Goal: Task Accomplishment & Management: Use online tool/utility

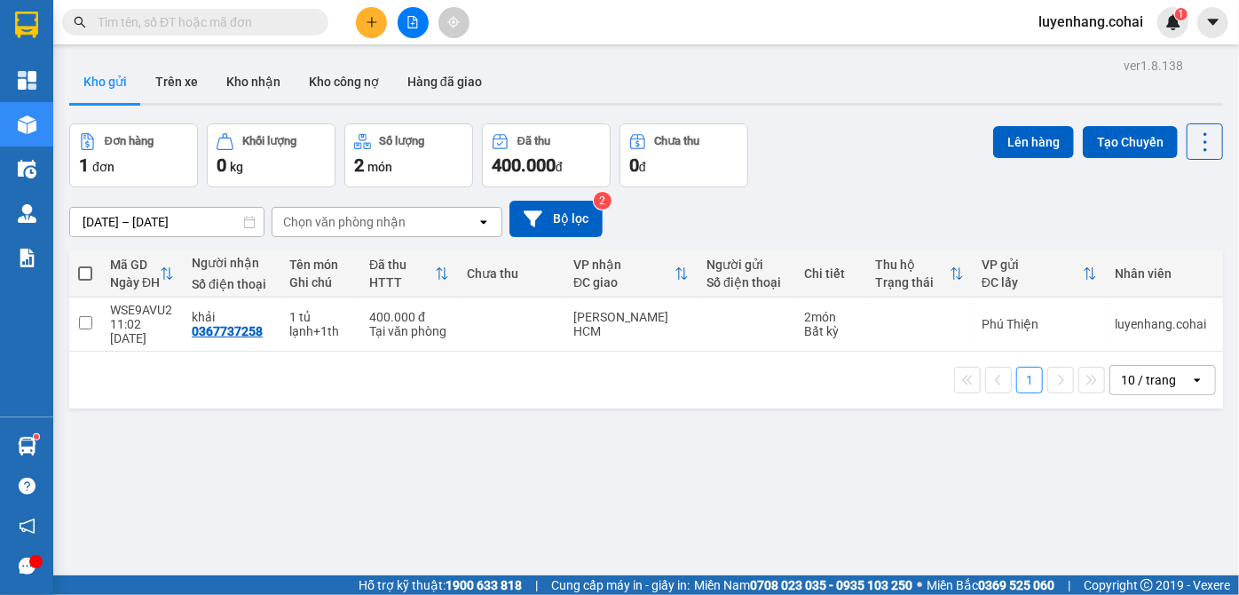
click at [90, 273] on span at bounding box center [85, 273] width 14 height 14
click at [85, 265] on input "checkbox" at bounding box center [85, 265] width 0 height 0
checkbox input "true"
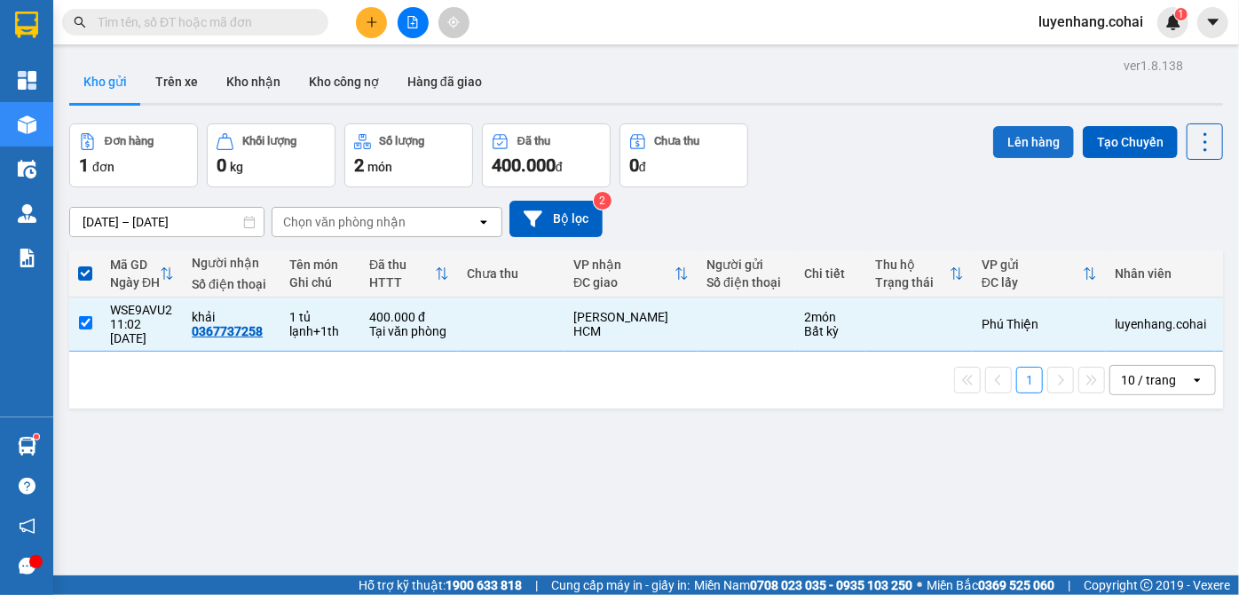
click at [1018, 143] on button "Lên hàng" at bounding box center [1033, 142] width 81 height 32
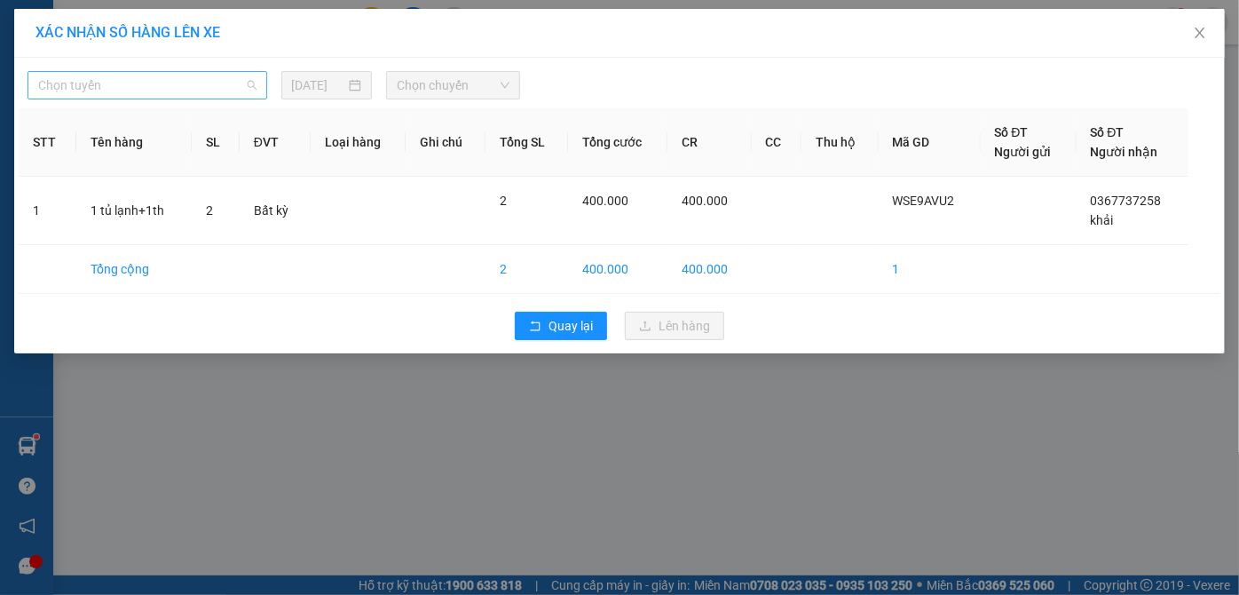
click at [138, 91] on span "Chọn tuyến" at bounding box center [147, 85] width 218 height 27
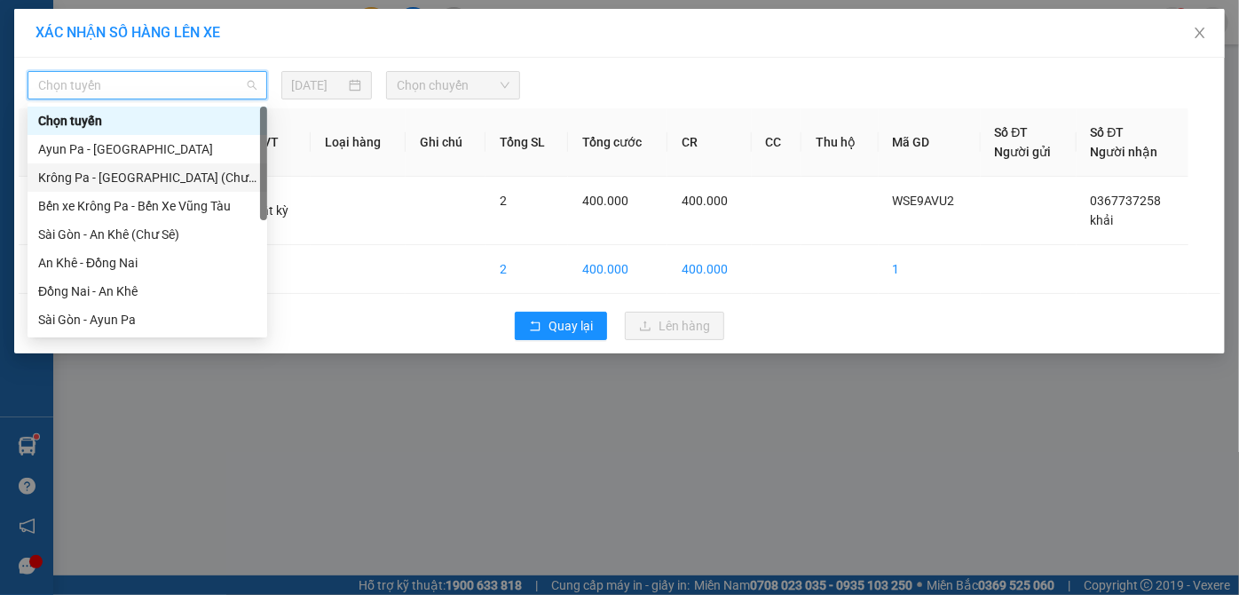
drag, startPoint x: 163, startPoint y: 178, endPoint x: 391, endPoint y: 112, distance: 236.6
click at [168, 178] on div "Krông Pa - [GEOGRAPHIC_DATA] (Chư RCăm)" at bounding box center [147, 178] width 218 height 20
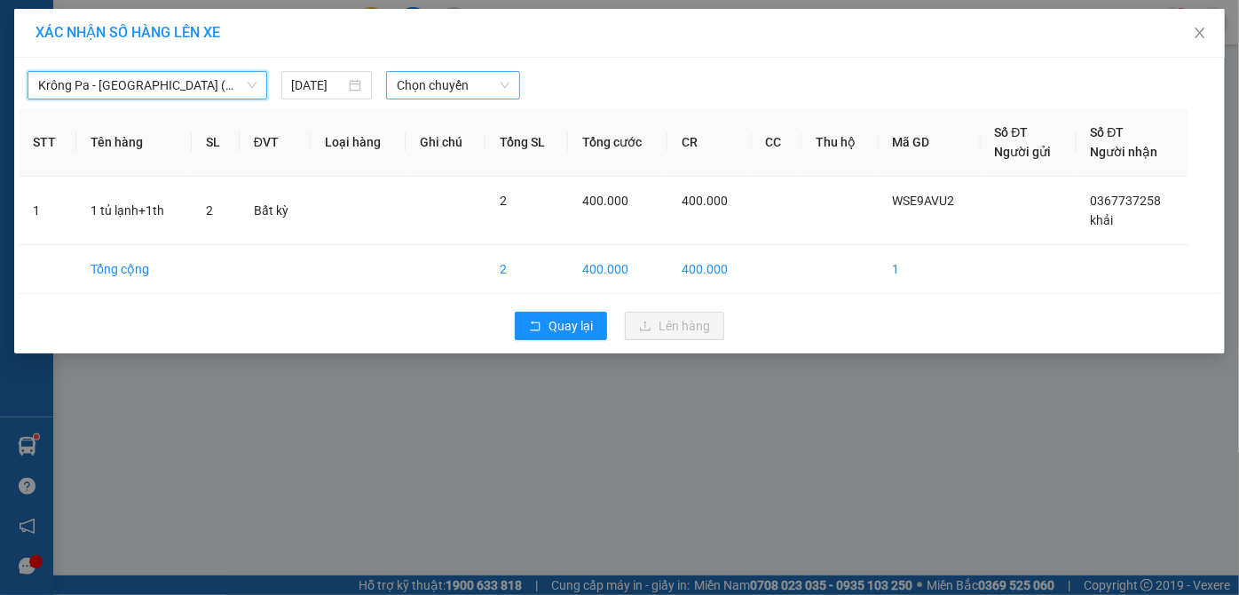
click at [456, 83] on span "Chọn chuyến" at bounding box center [453, 85] width 113 height 27
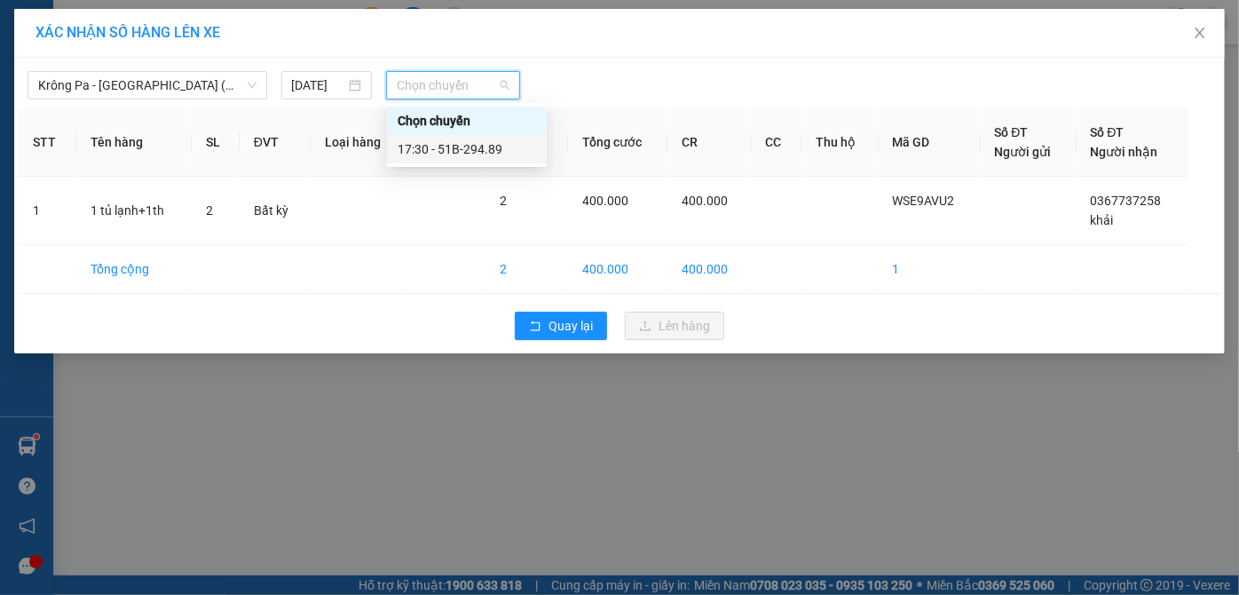
click at [494, 155] on div "17:30 - 51B-294.89" at bounding box center [467, 149] width 138 height 20
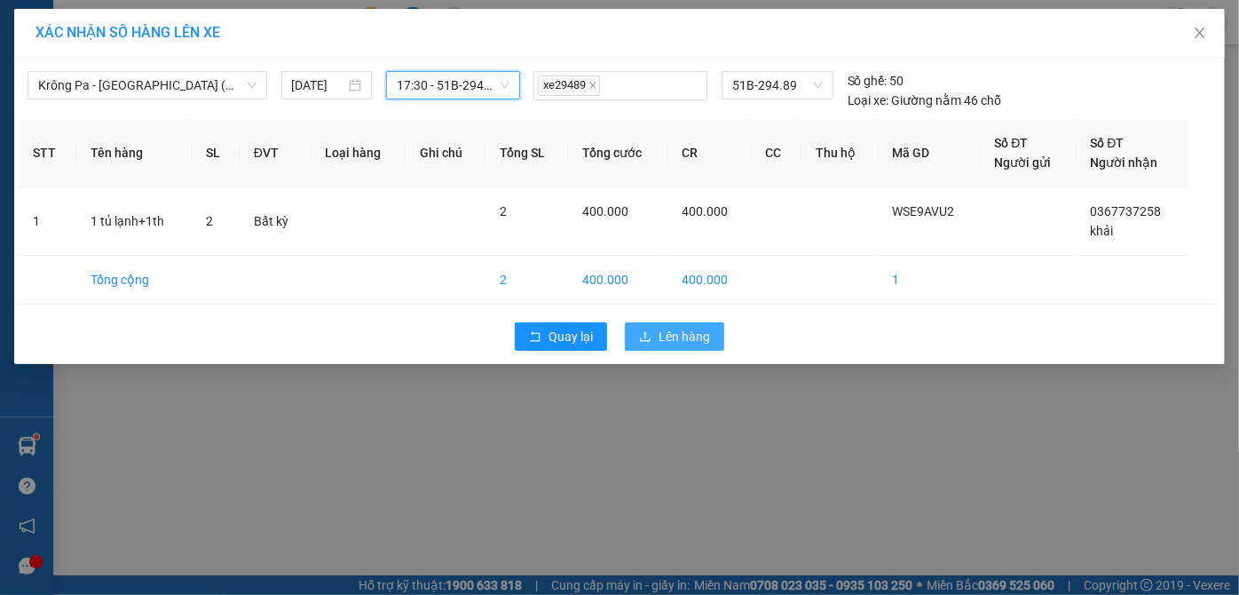
click at [655, 328] on button "Lên hàng" at bounding box center [674, 336] width 99 height 28
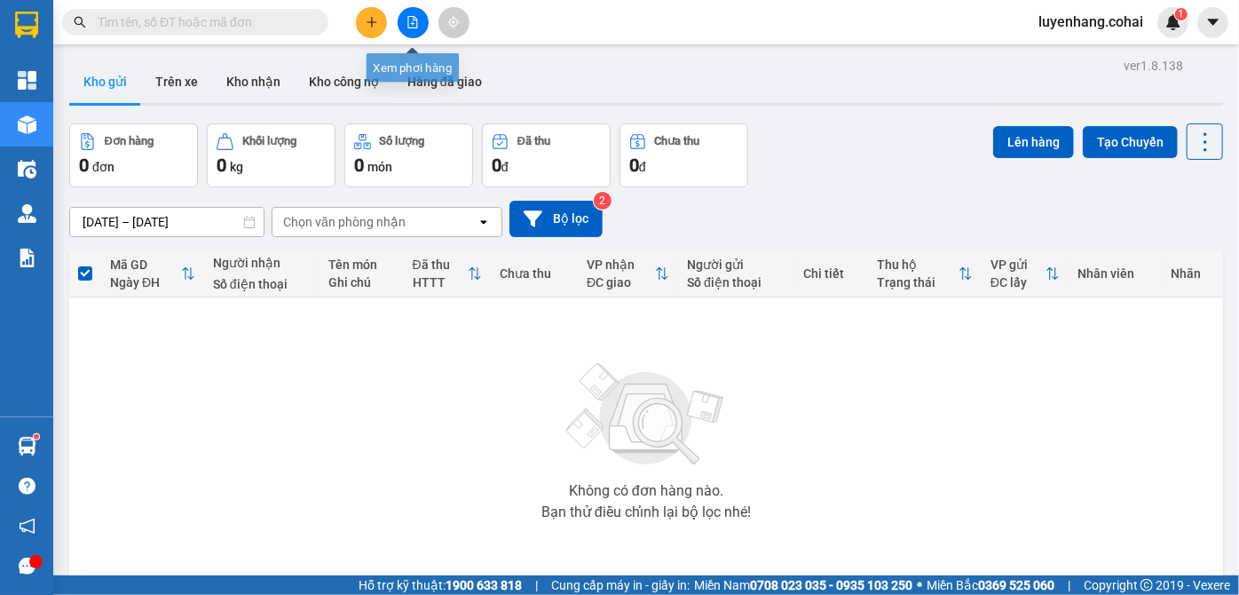
click at [420, 20] on button at bounding box center [413, 22] width 31 height 31
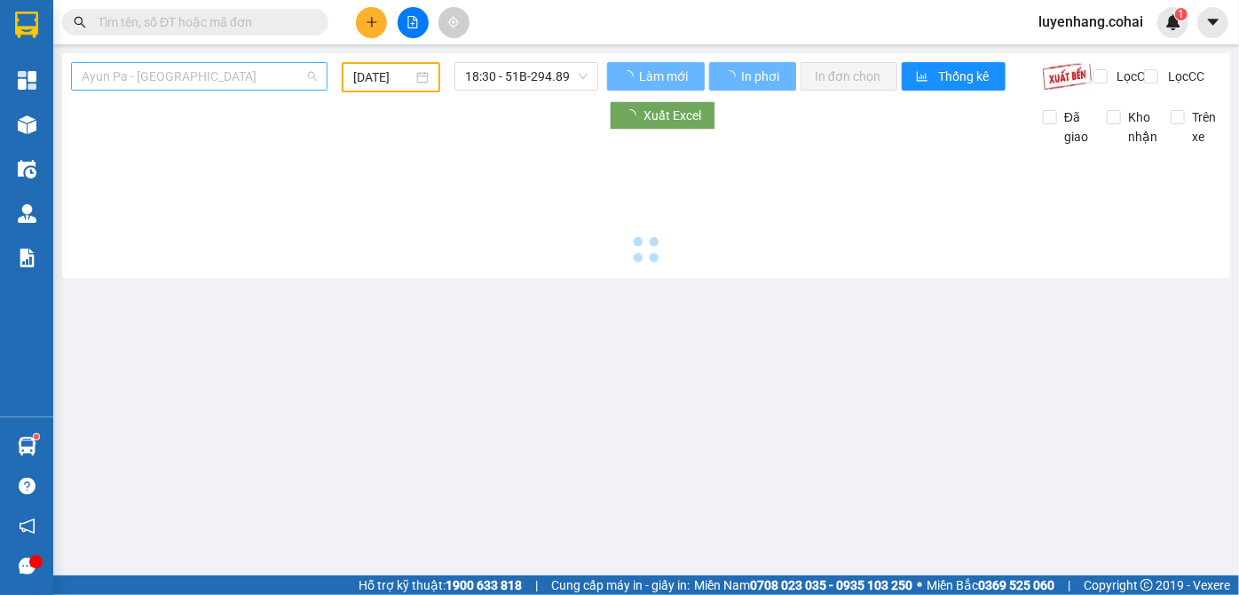
click at [220, 79] on span "Ayun Pa - [GEOGRAPHIC_DATA]" at bounding box center [199, 76] width 235 height 27
type input "[DATE]"
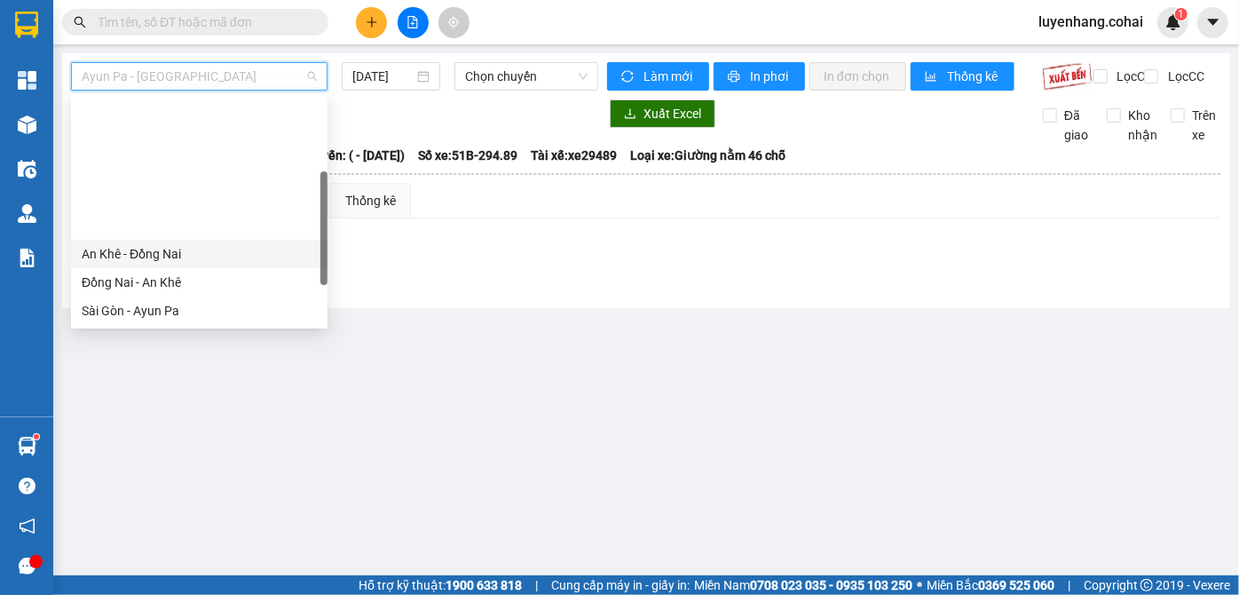
scroll to position [161, 0]
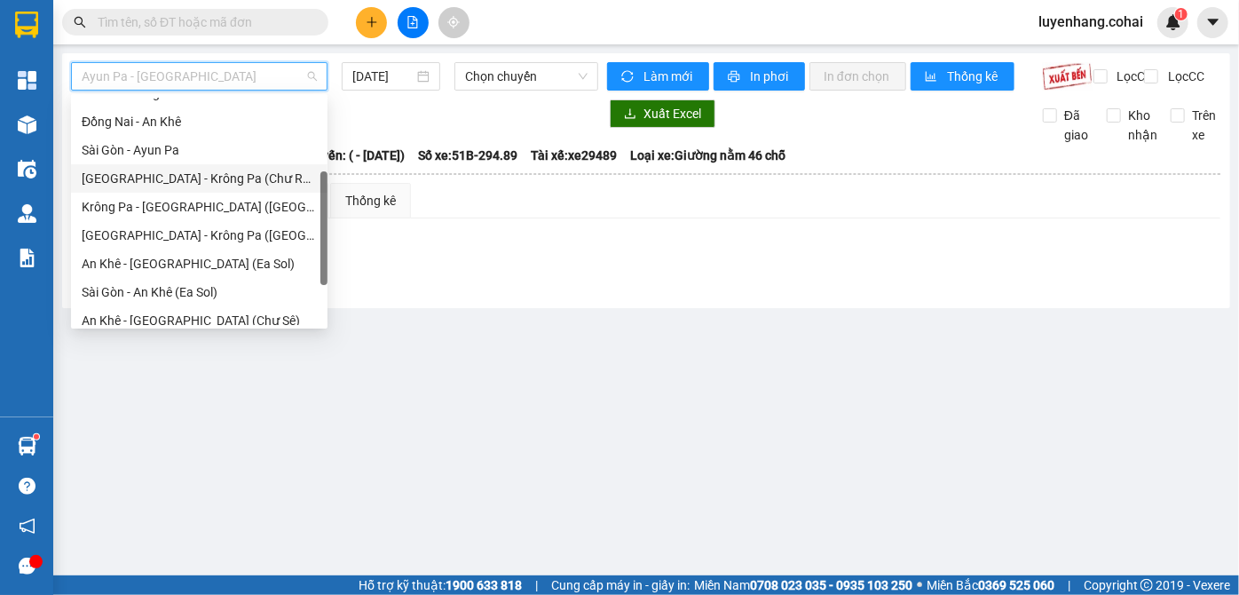
click at [222, 182] on div "[GEOGRAPHIC_DATA] - Krông Pa (Chư RCăm)" at bounding box center [199, 179] width 235 height 20
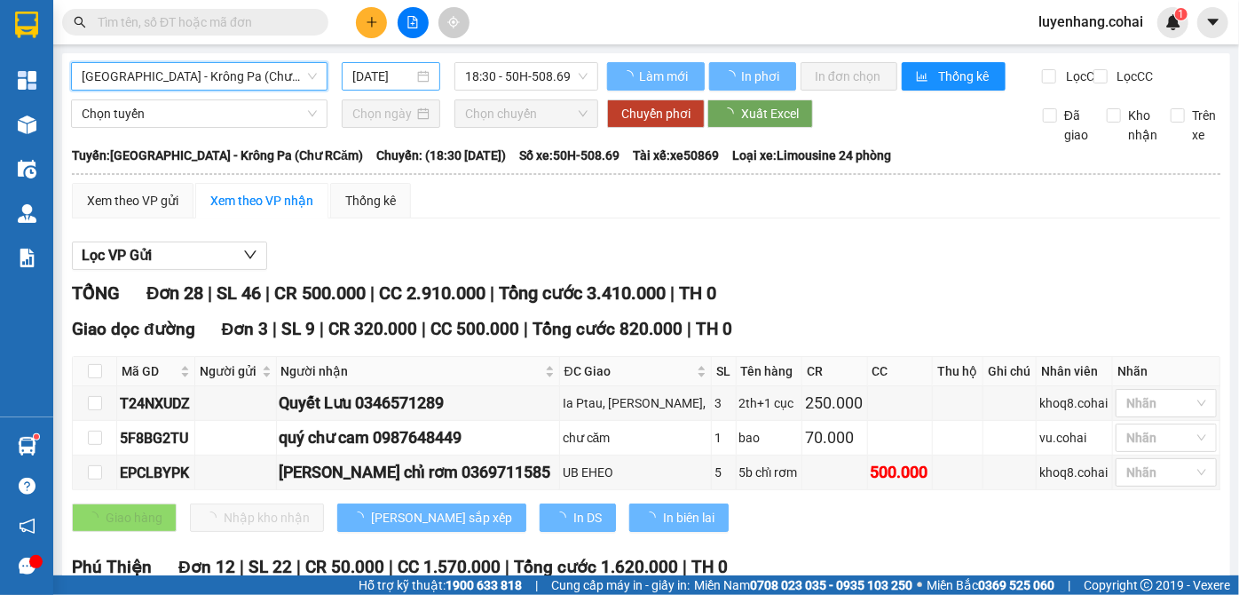
click at [405, 78] on input "[DATE]" at bounding box center [382, 77] width 61 height 20
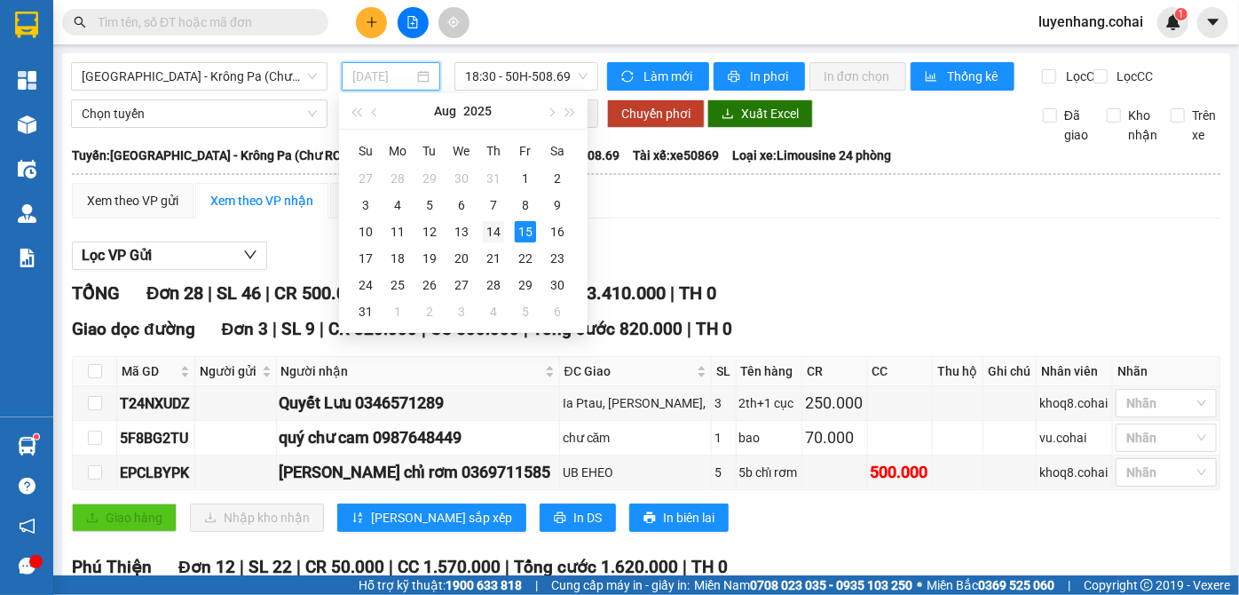
click at [493, 223] on div "14" at bounding box center [493, 231] width 21 height 21
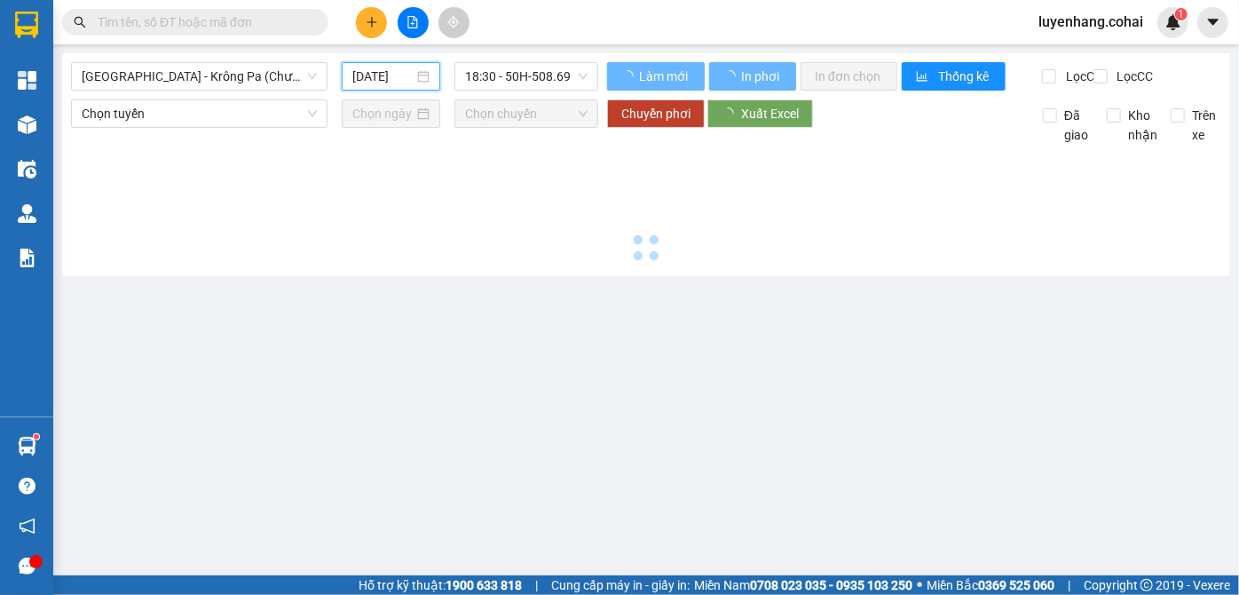
type input "[DATE]"
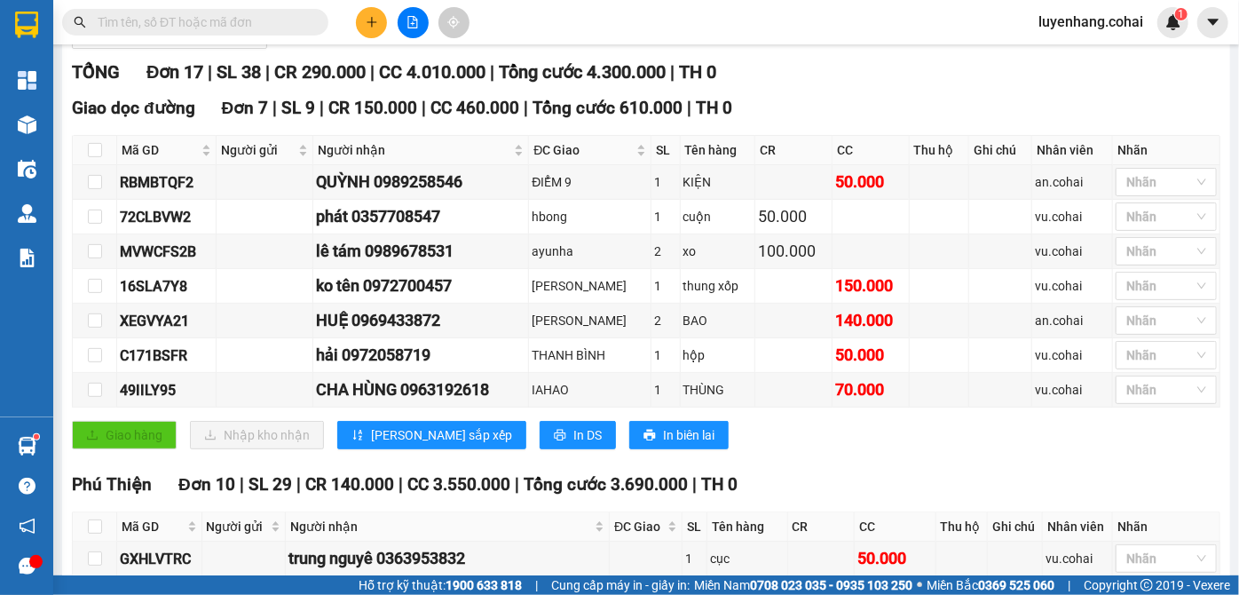
scroll to position [241, 0]
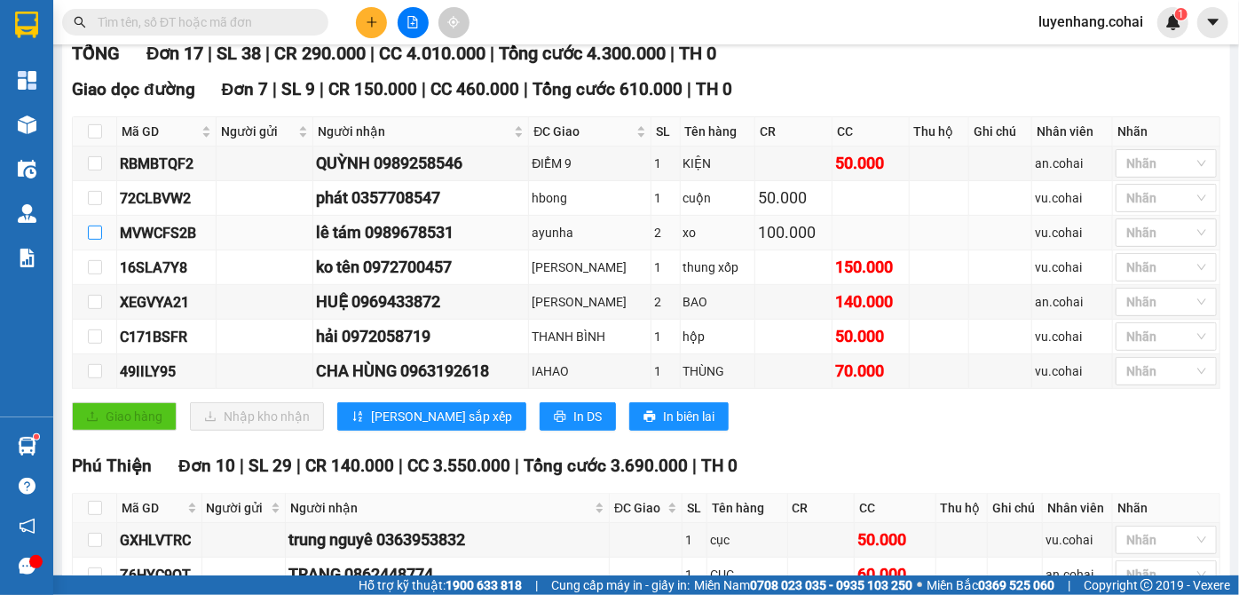
click at [93, 240] on input "checkbox" at bounding box center [95, 232] width 14 height 14
checkbox input "true"
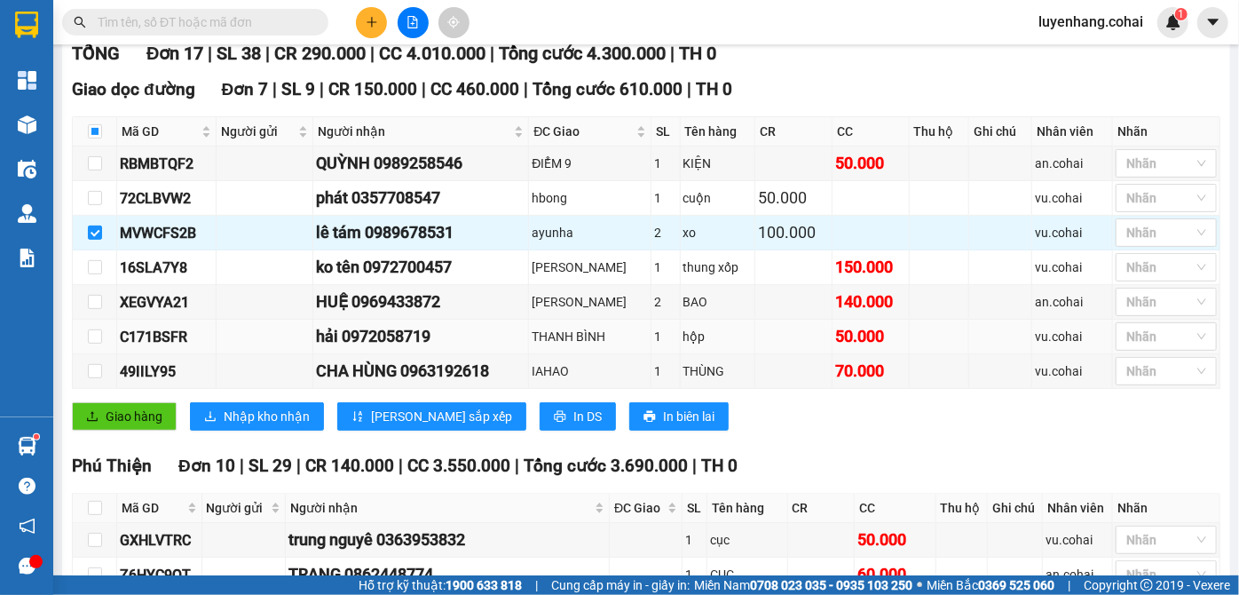
scroll to position [403, 0]
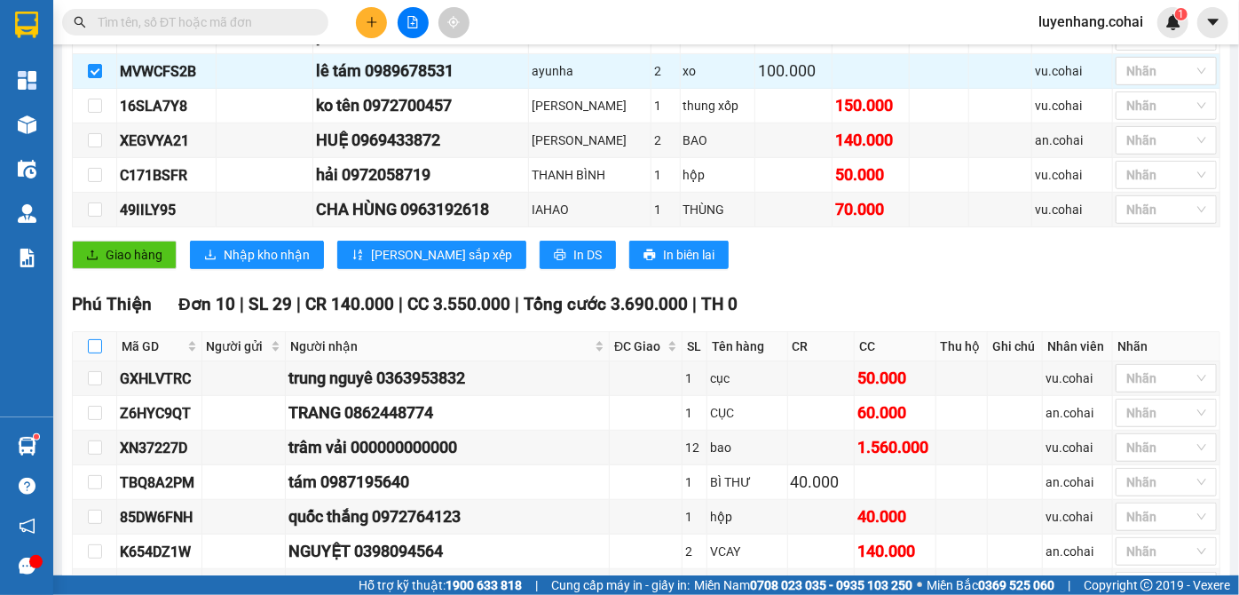
click at [89, 348] on input "checkbox" at bounding box center [95, 346] width 14 height 14
checkbox input "true"
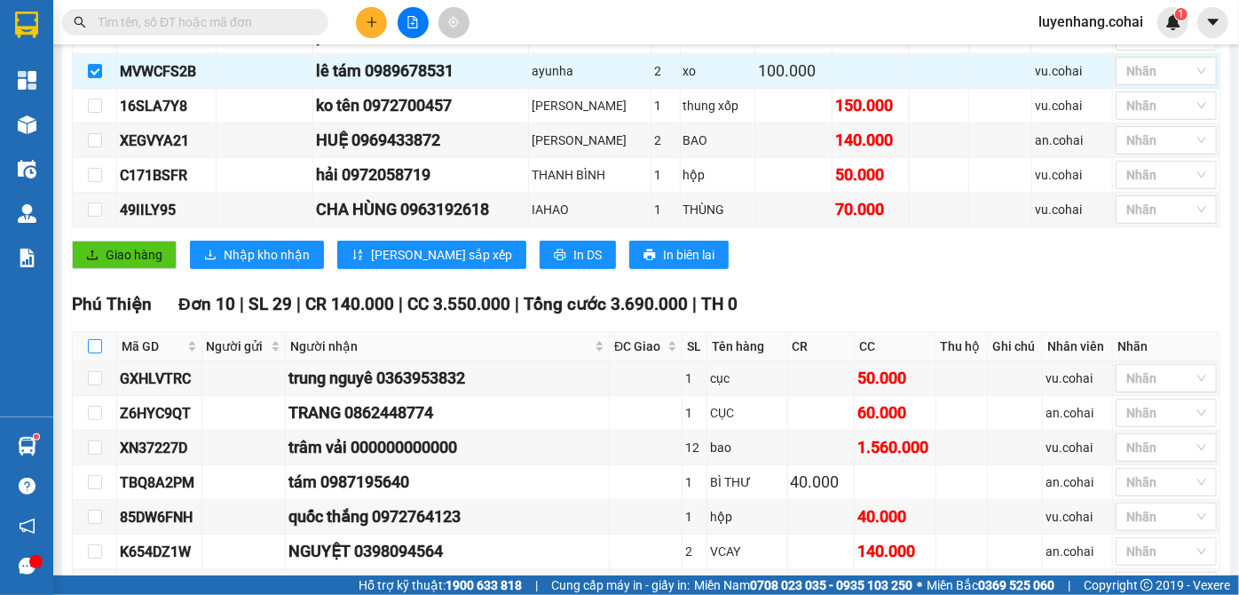
checkbox input "true"
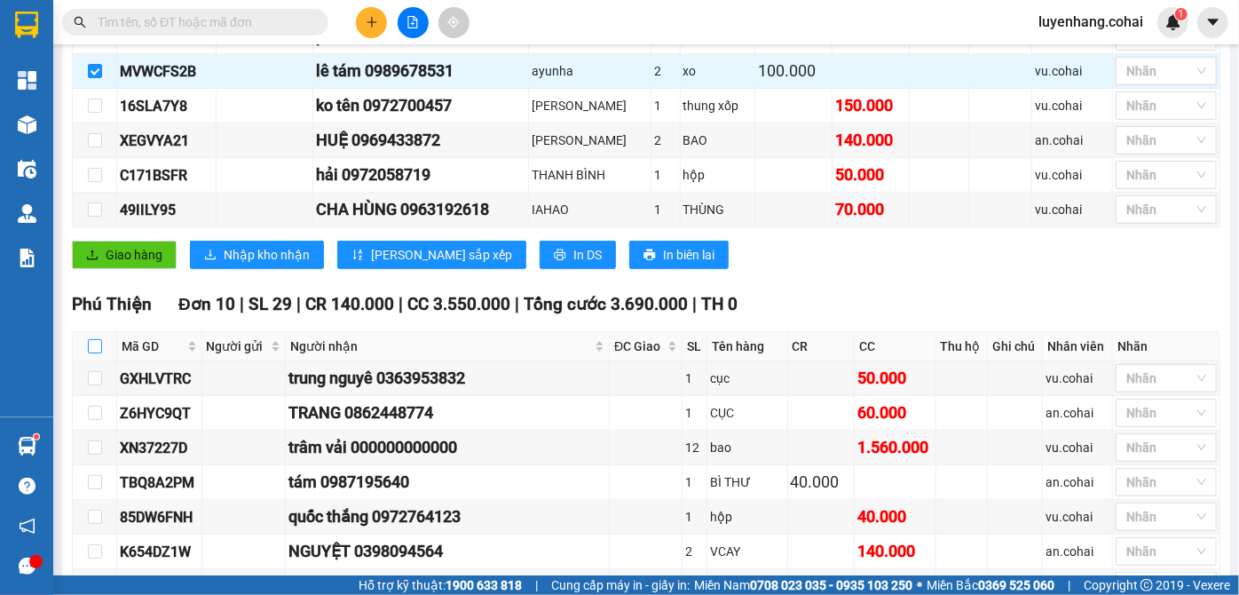
checkbox input "true"
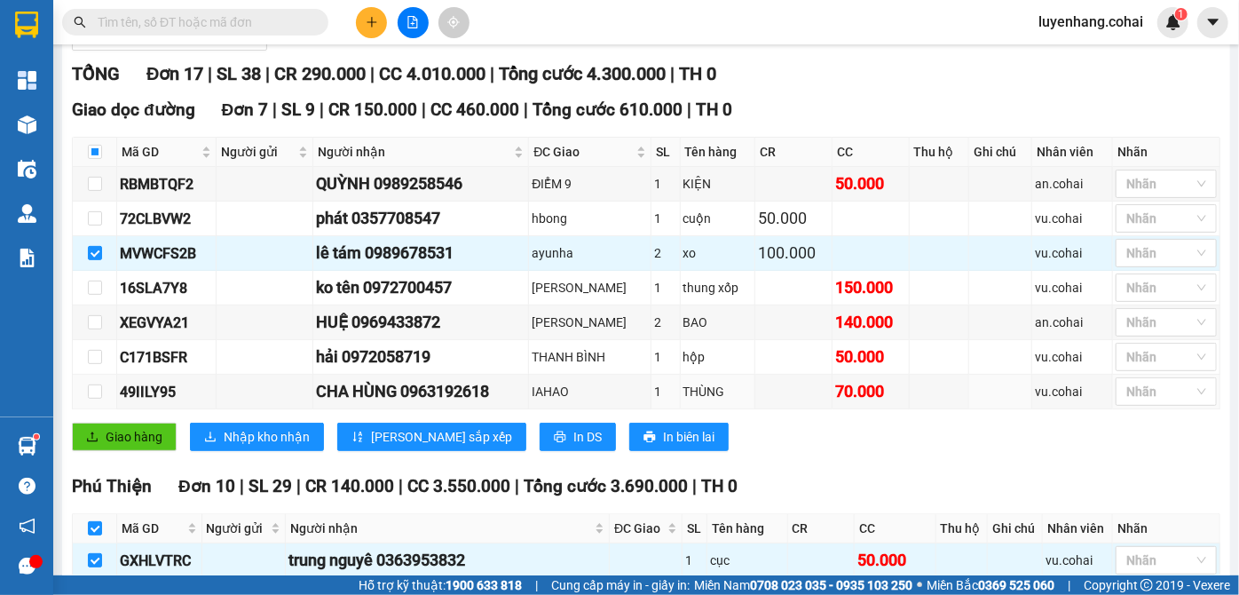
scroll to position [0, 0]
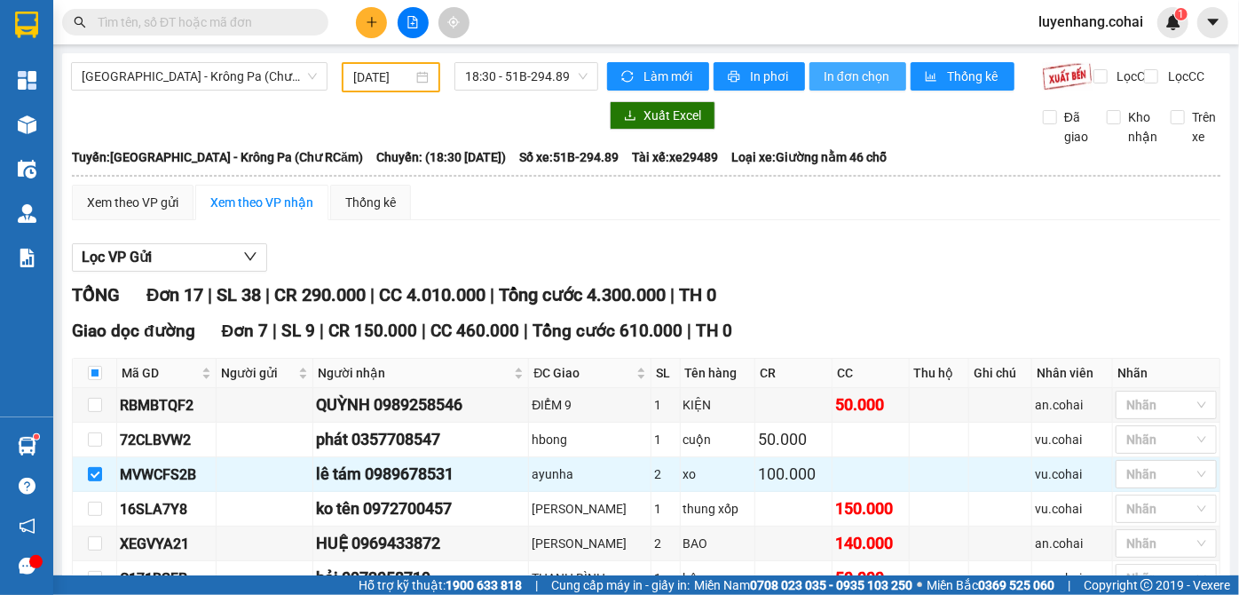
click at [862, 78] on span "In đơn chọn" at bounding box center [858, 77] width 68 height 20
click at [223, 78] on span "[GEOGRAPHIC_DATA] - Krông Pa (Chư RCăm)" at bounding box center [199, 76] width 235 height 27
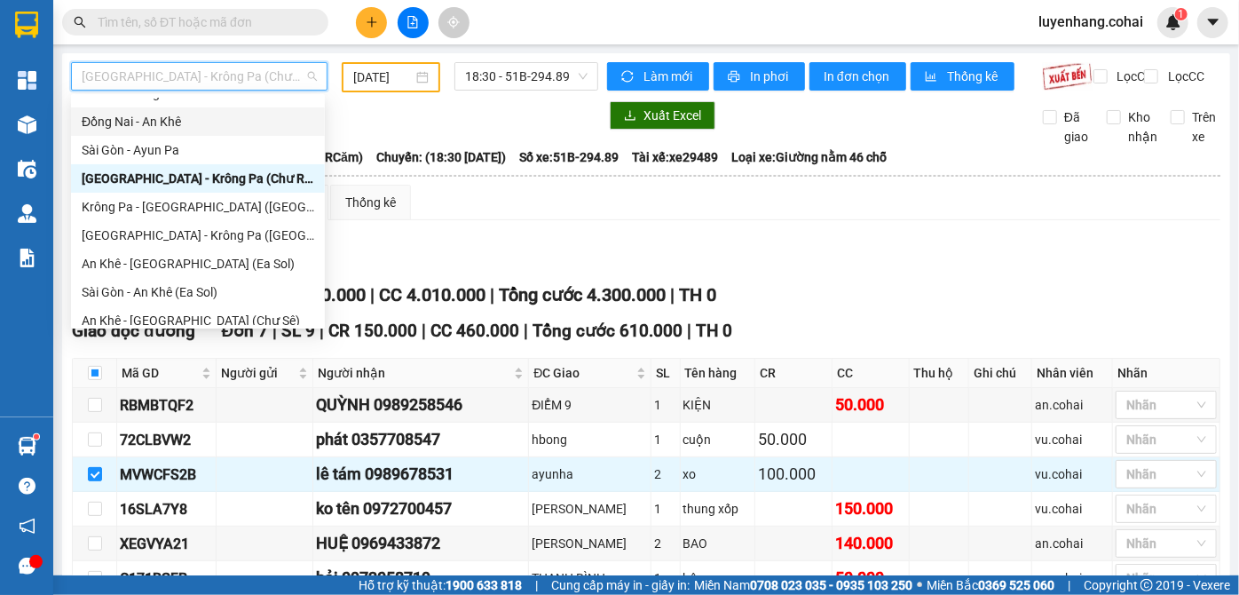
drag, startPoint x: 174, startPoint y: 118, endPoint x: 365, endPoint y: 71, distance: 196.6
click at [175, 119] on div "Đồng Nai - An Khê" at bounding box center [198, 122] width 233 height 20
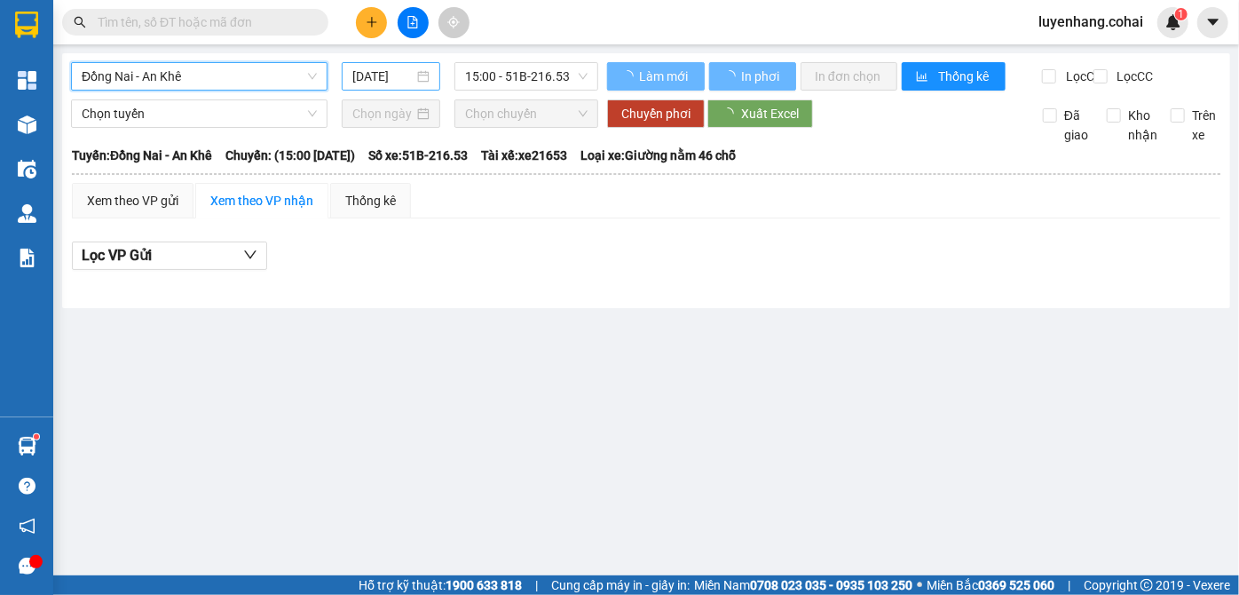
click at [388, 81] on input "[DATE]" at bounding box center [382, 77] width 61 height 20
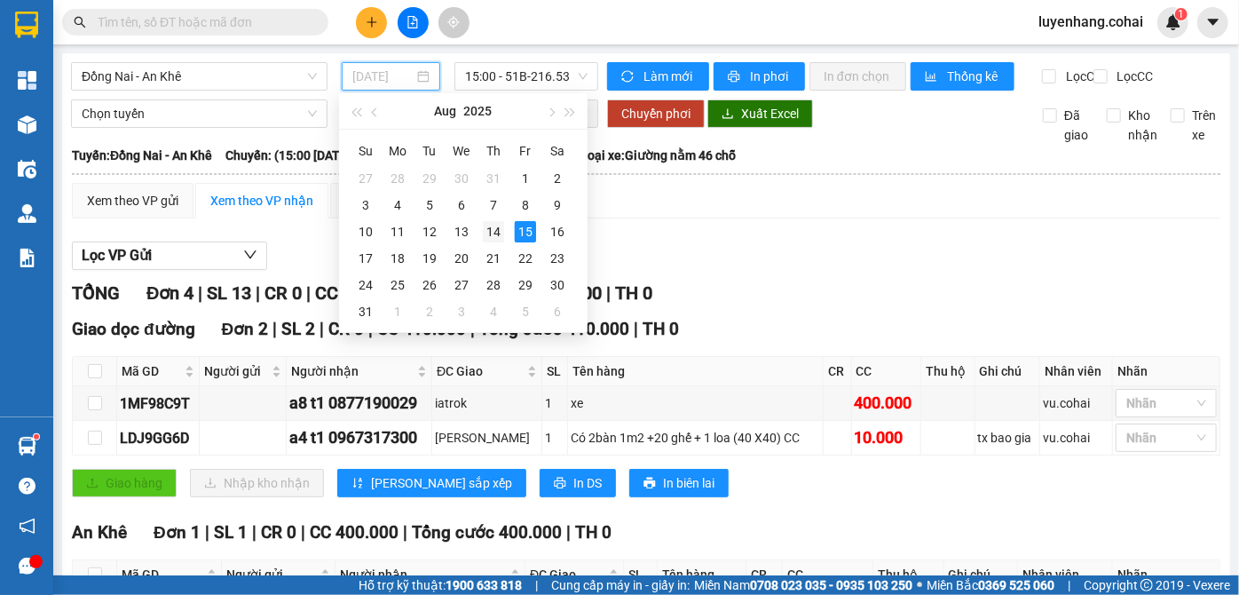
click at [497, 225] on div "14" at bounding box center [493, 231] width 21 height 21
type input "[DATE]"
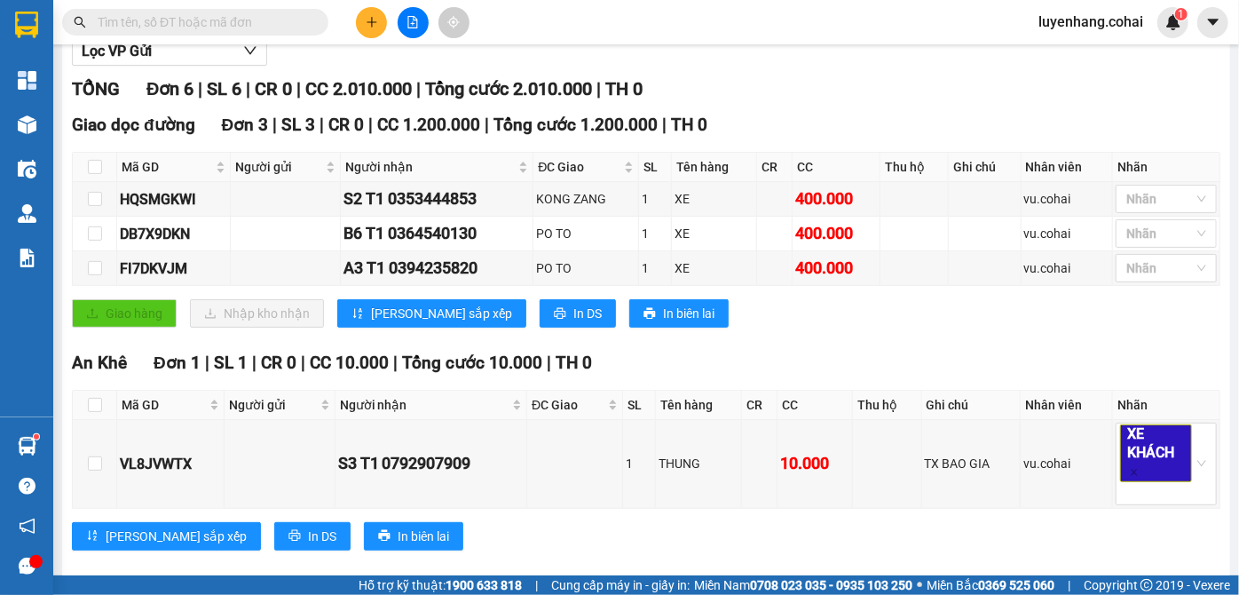
scroll to position [142, 0]
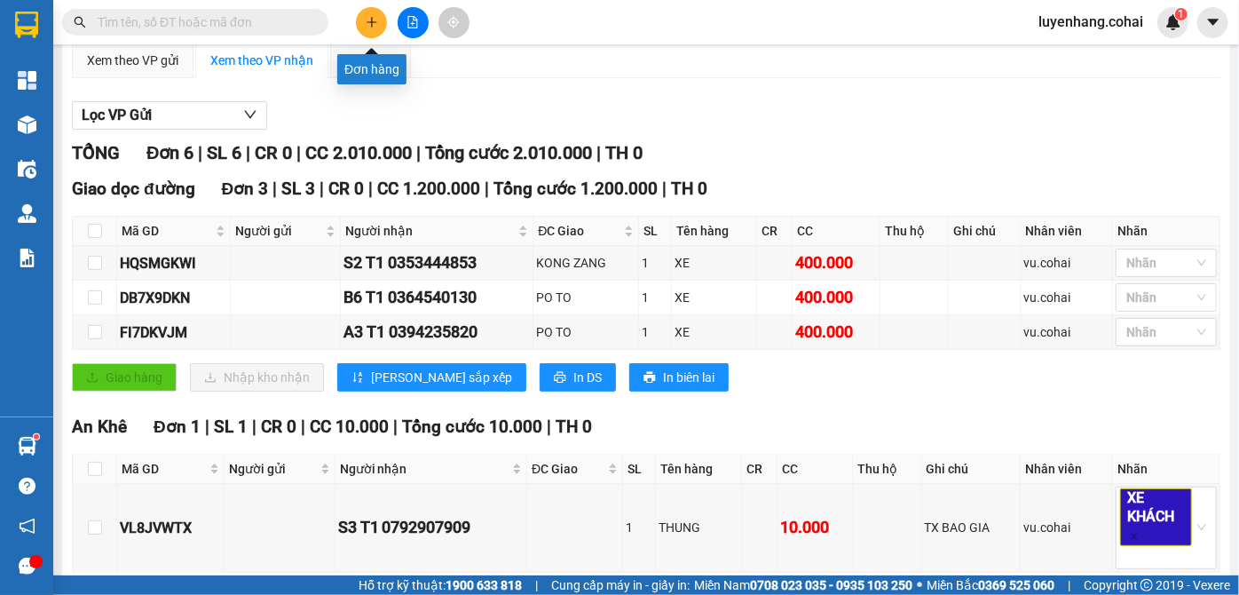
click at [358, 20] on button at bounding box center [371, 22] width 31 height 31
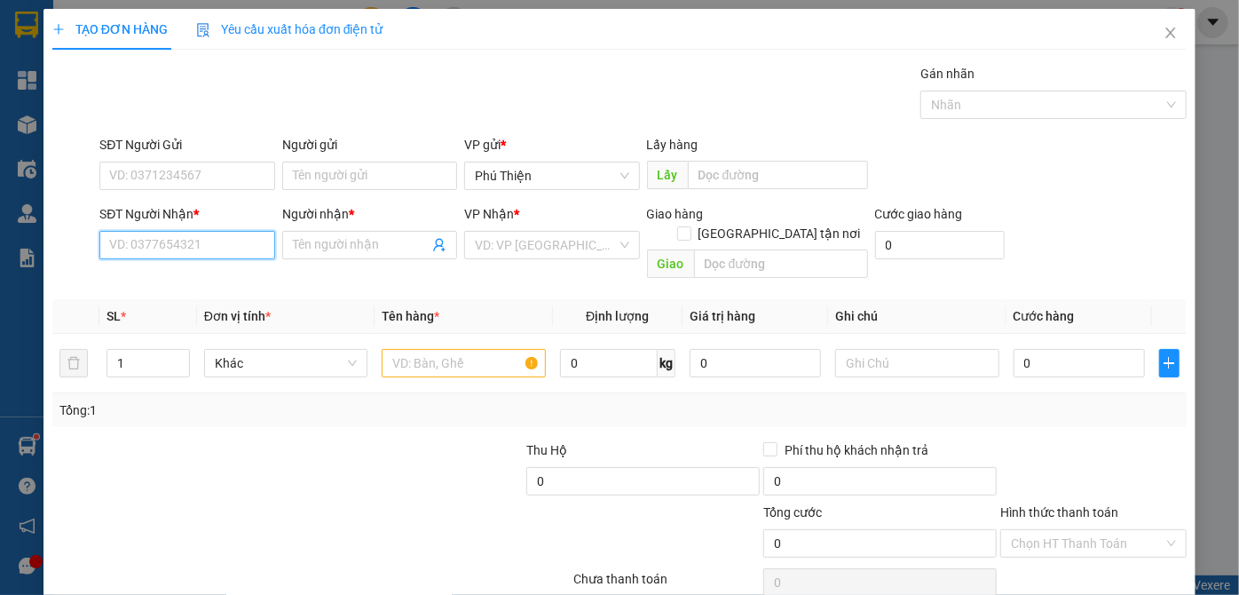
click at [167, 247] on input "SĐT Người Nhận *" at bounding box center [186, 245] width 175 height 28
type input "0981664264"
click at [215, 236] on input "0981664264" at bounding box center [186, 245] width 175 height 28
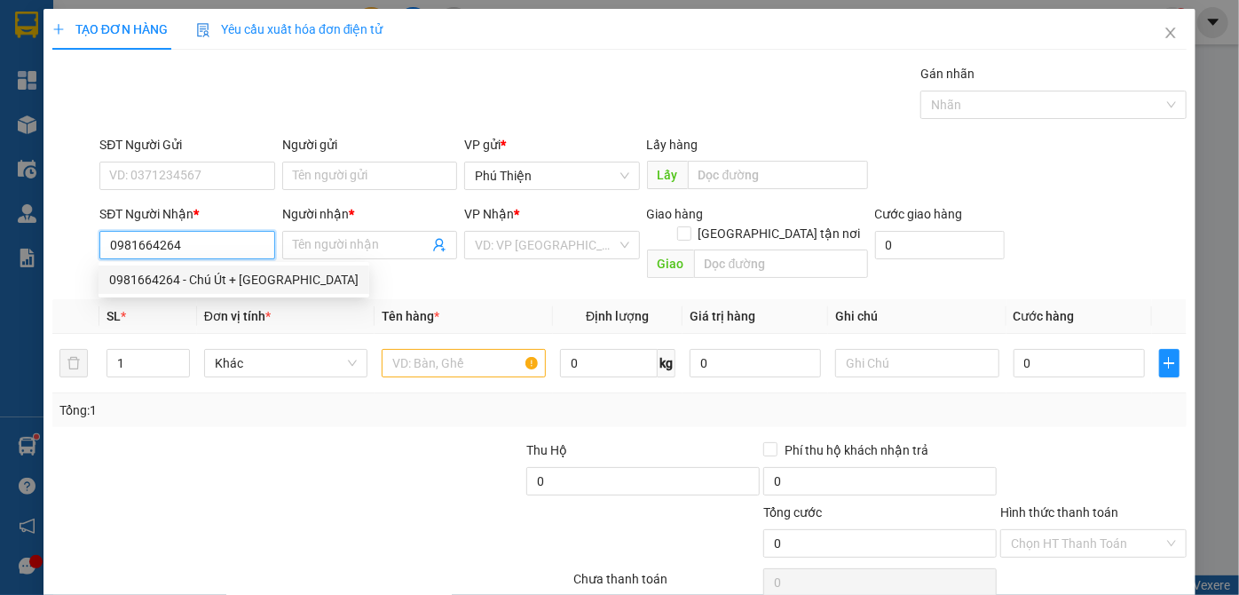
click at [219, 251] on input "0981664264" at bounding box center [186, 245] width 175 height 28
click at [227, 284] on div "0981664264 - Chú Út + [GEOGRAPHIC_DATA]" at bounding box center [233, 280] width 249 height 20
type input "Chú Út + Cô Hà"
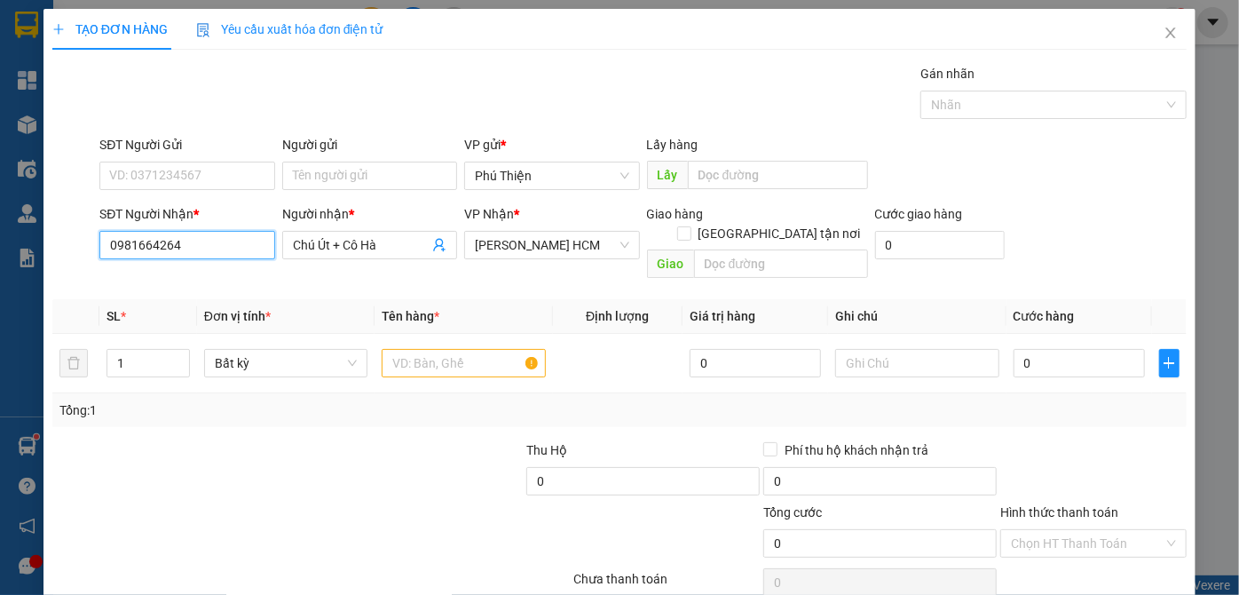
type input "0981664264"
click at [435, 349] on input "text" at bounding box center [464, 363] width 164 height 28
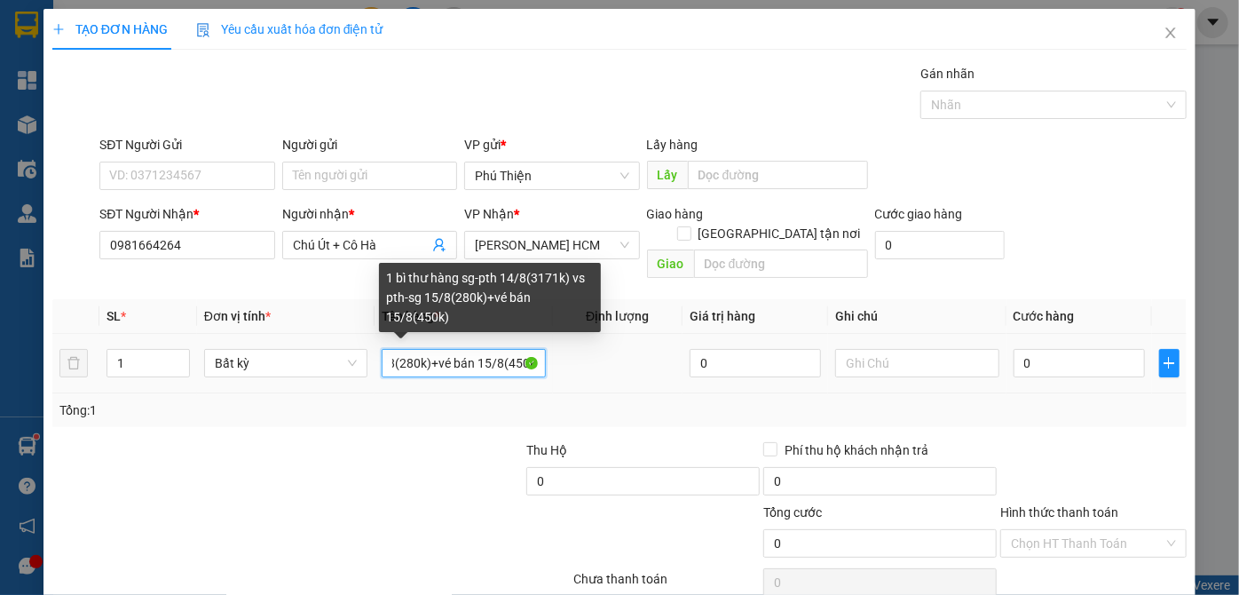
scroll to position [59, 0]
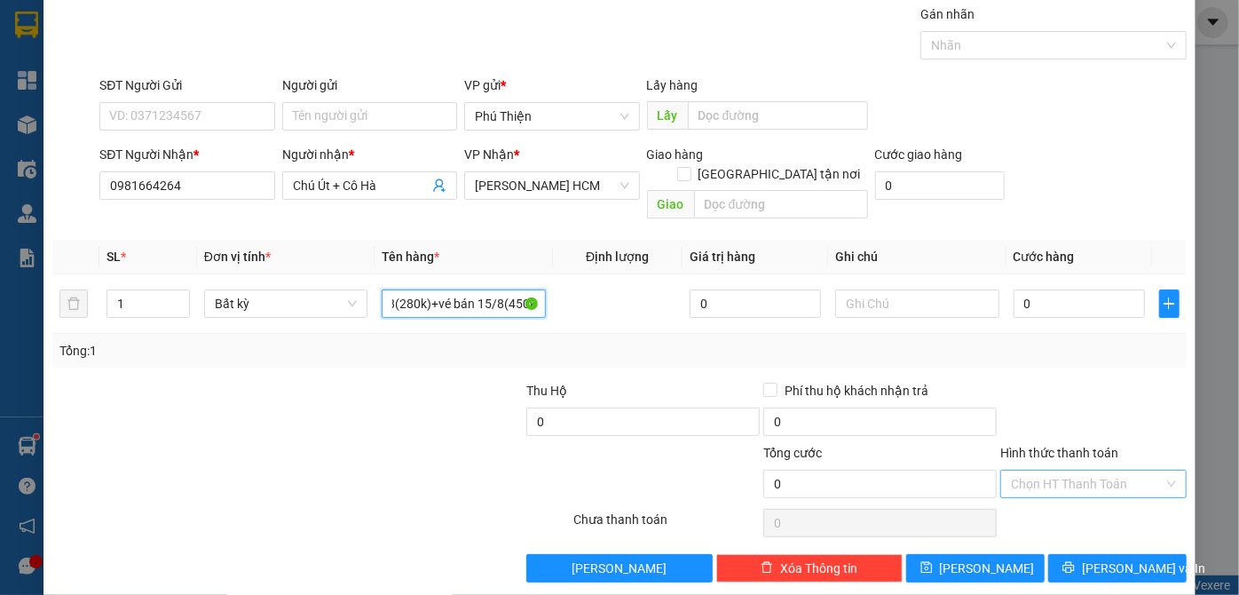
type input "1 bì thư hàng sg-pth 14/8(3171k) vs pth-sg 15/8(280k)+vé bán 15/8(450k)"
drag, startPoint x: 1122, startPoint y: 464, endPoint x: 1111, endPoint y: 475, distance: 15.7
click at [1122, 471] on input "Hình thức thanh toán" at bounding box center [1087, 484] width 153 height 27
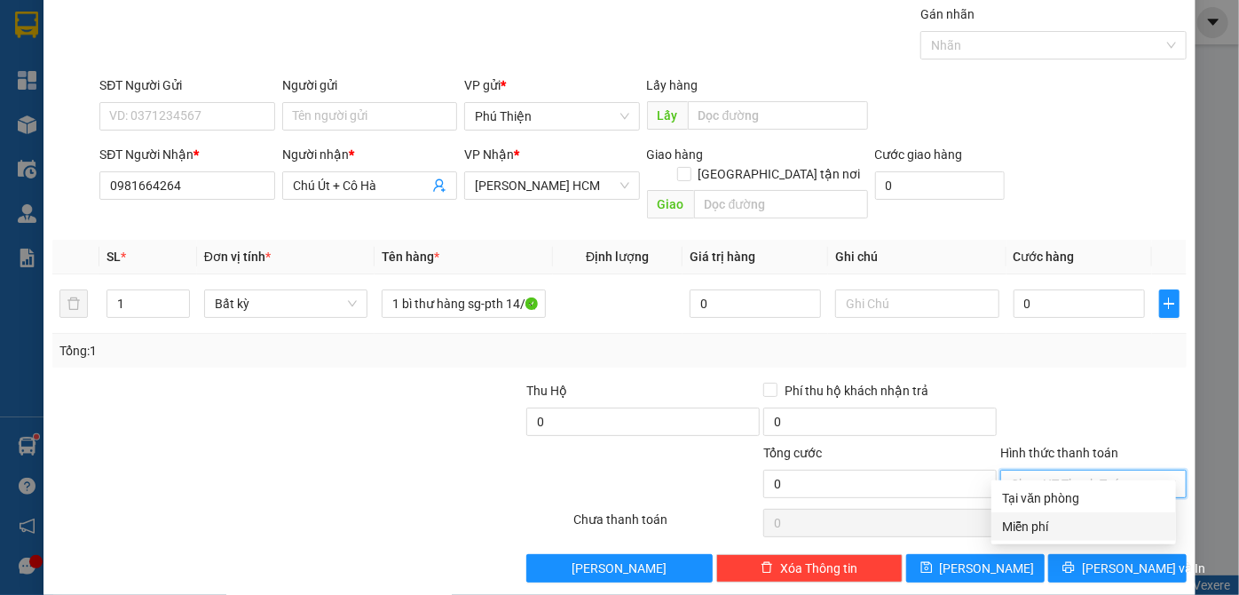
click at [1019, 524] on div "Miễn phí" at bounding box center [1083, 527] width 163 height 20
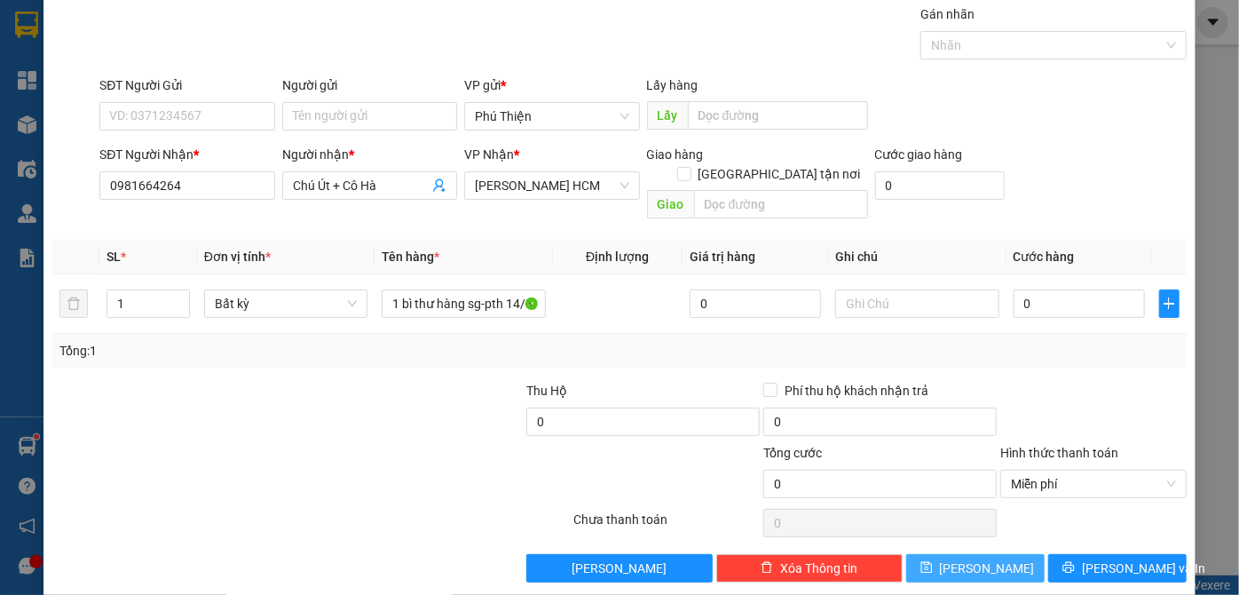
click at [982, 558] on span "[PERSON_NAME]" at bounding box center [987, 568] width 95 height 20
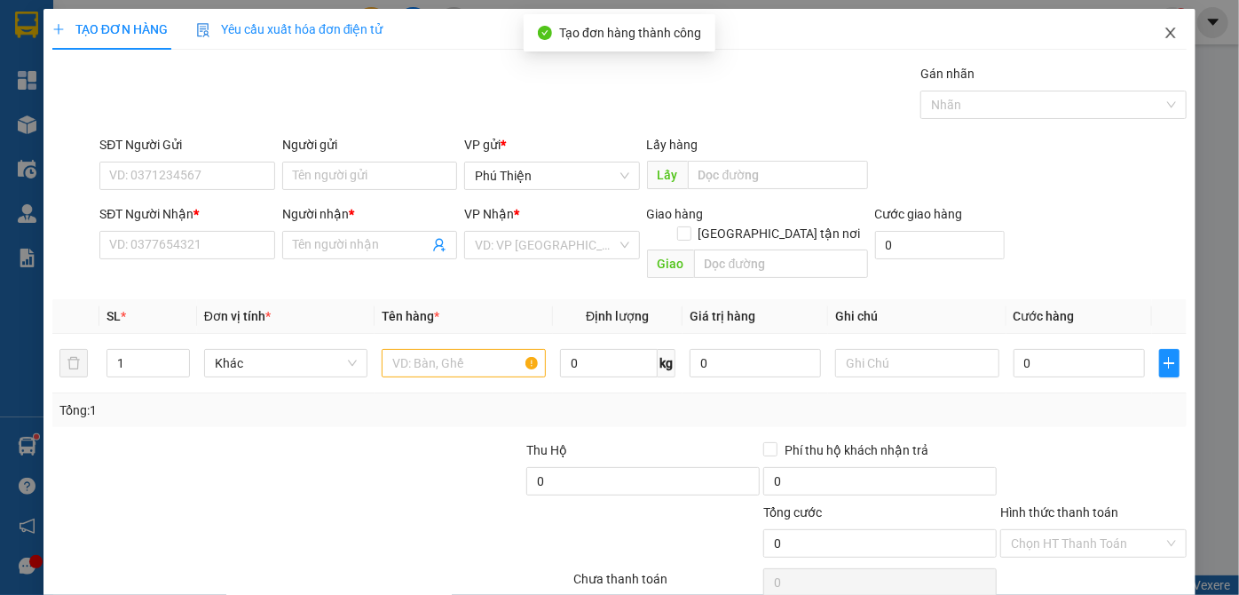
click at [1164, 33] on icon "close" at bounding box center [1171, 33] width 14 height 14
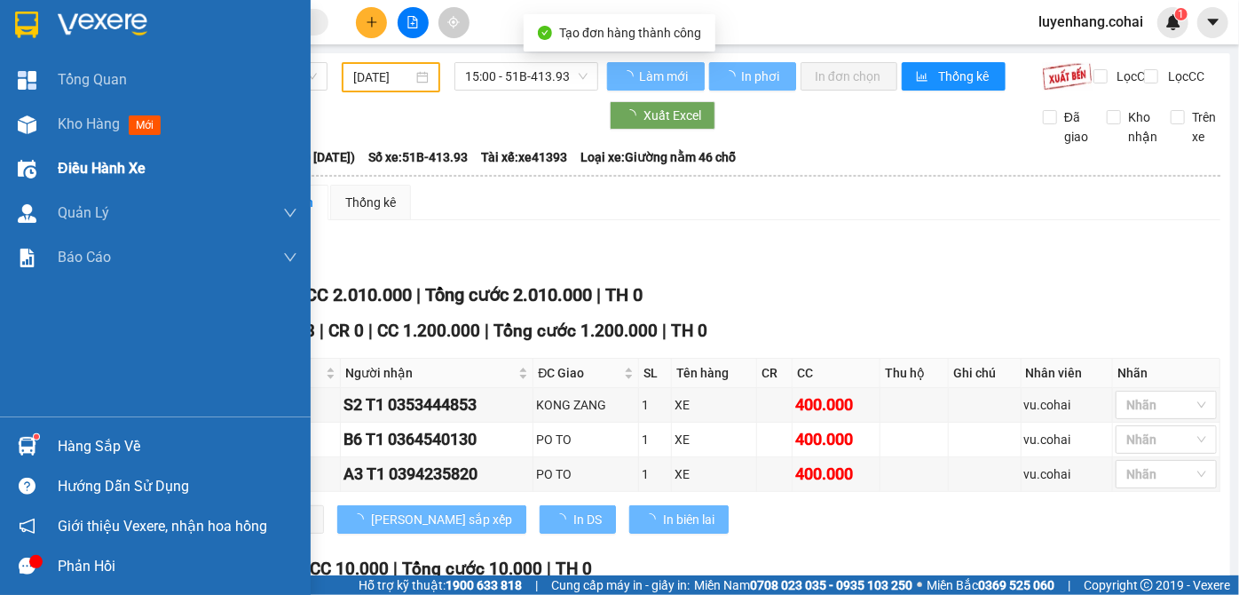
click at [35, 128] on img at bounding box center [27, 124] width 19 height 19
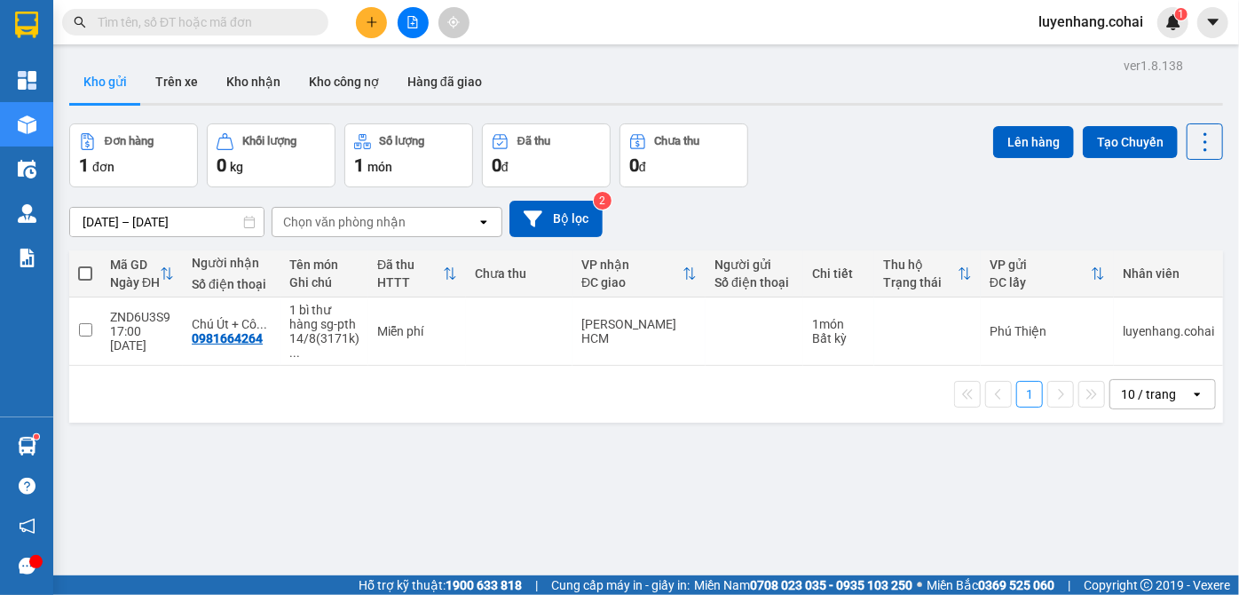
click at [87, 270] on span at bounding box center [85, 273] width 14 height 14
click at [85, 265] on input "checkbox" at bounding box center [85, 265] width 0 height 0
checkbox input "true"
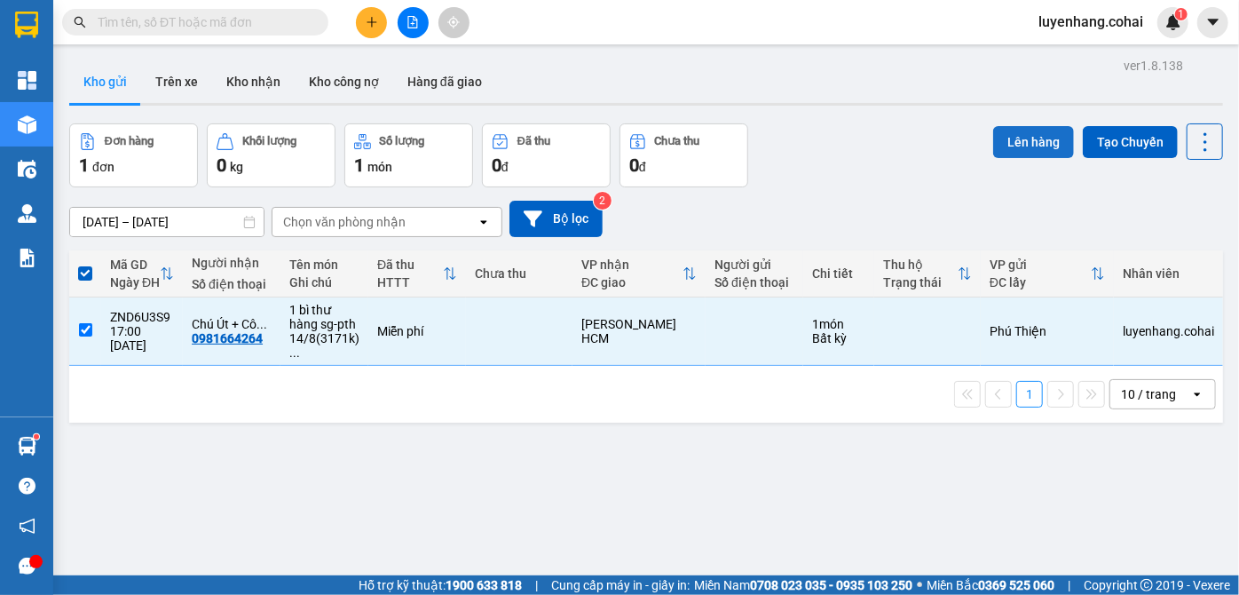
click at [1003, 142] on button "Lên hàng" at bounding box center [1033, 142] width 81 height 32
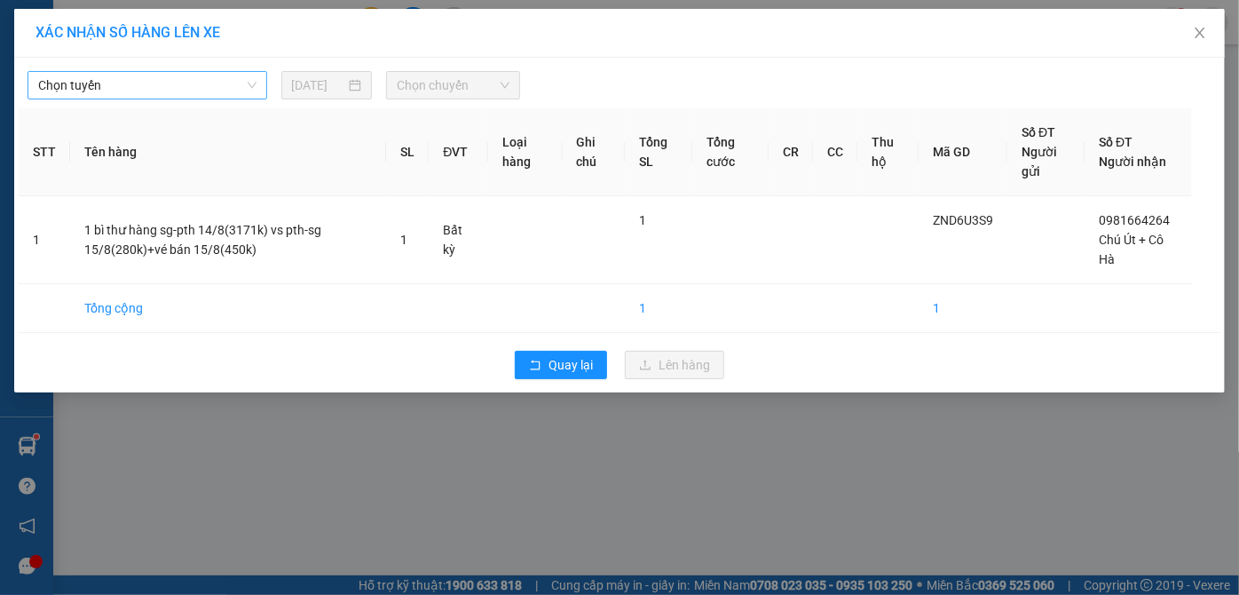
click at [168, 91] on span "Chọn tuyến" at bounding box center [147, 85] width 218 height 27
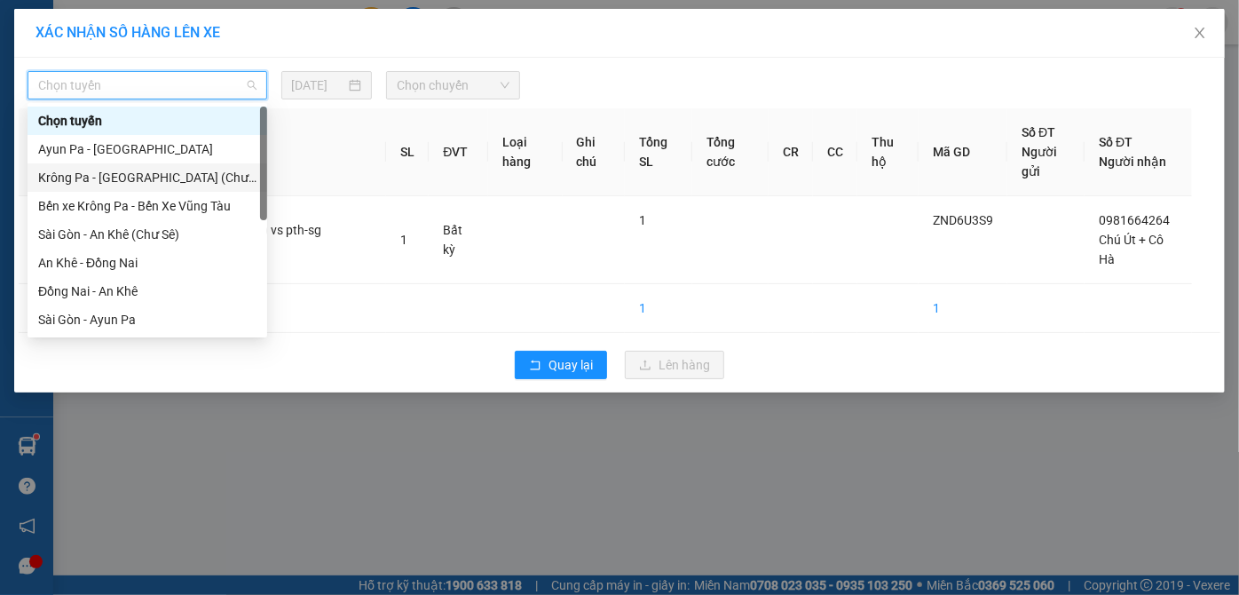
click at [172, 183] on div "Krông Pa - [GEOGRAPHIC_DATA] (Chư RCăm)" at bounding box center [147, 178] width 218 height 20
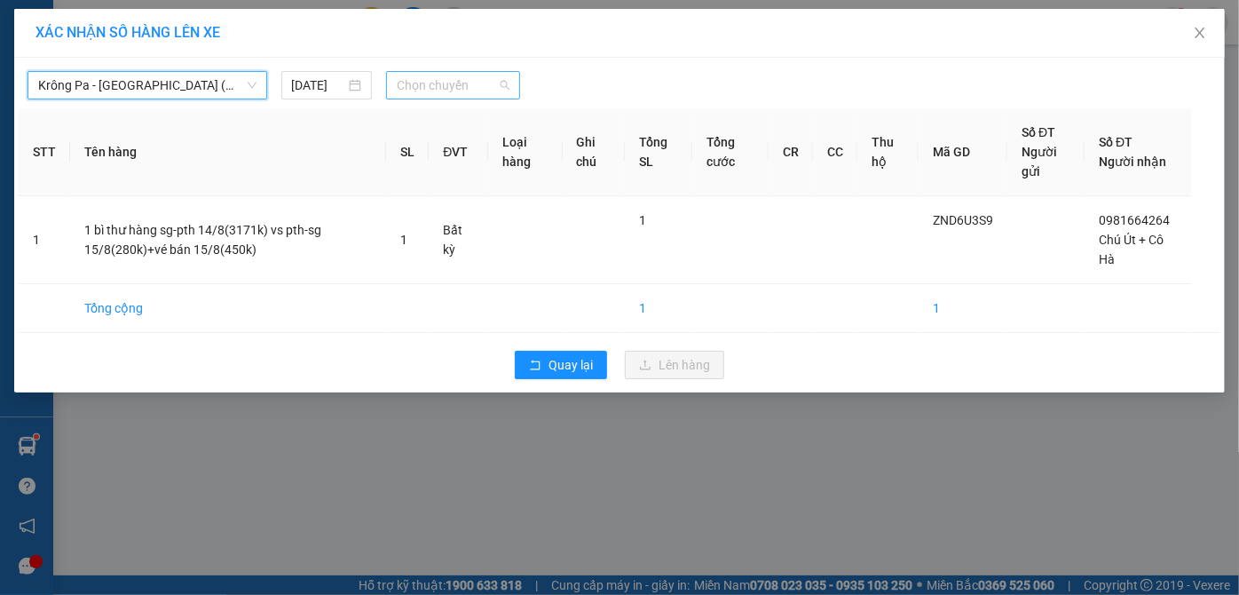
click at [453, 85] on span "Chọn chuyến" at bounding box center [453, 85] width 113 height 27
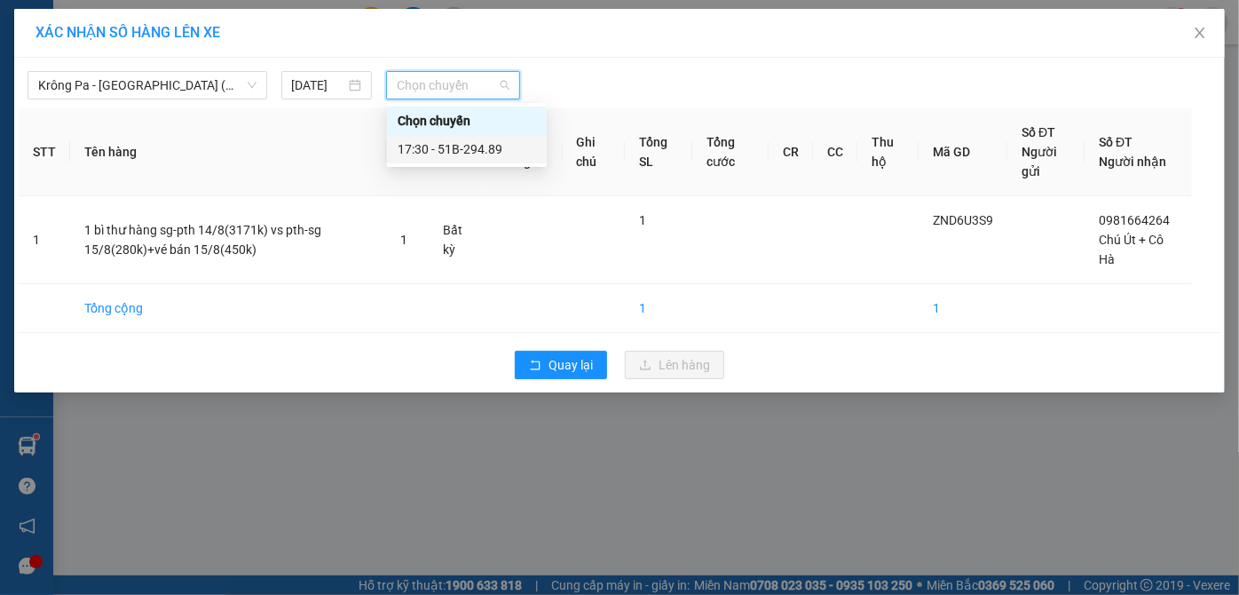
click at [516, 151] on div "17:30 - 51B-294.89" at bounding box center [467, 149] width 138 height 20
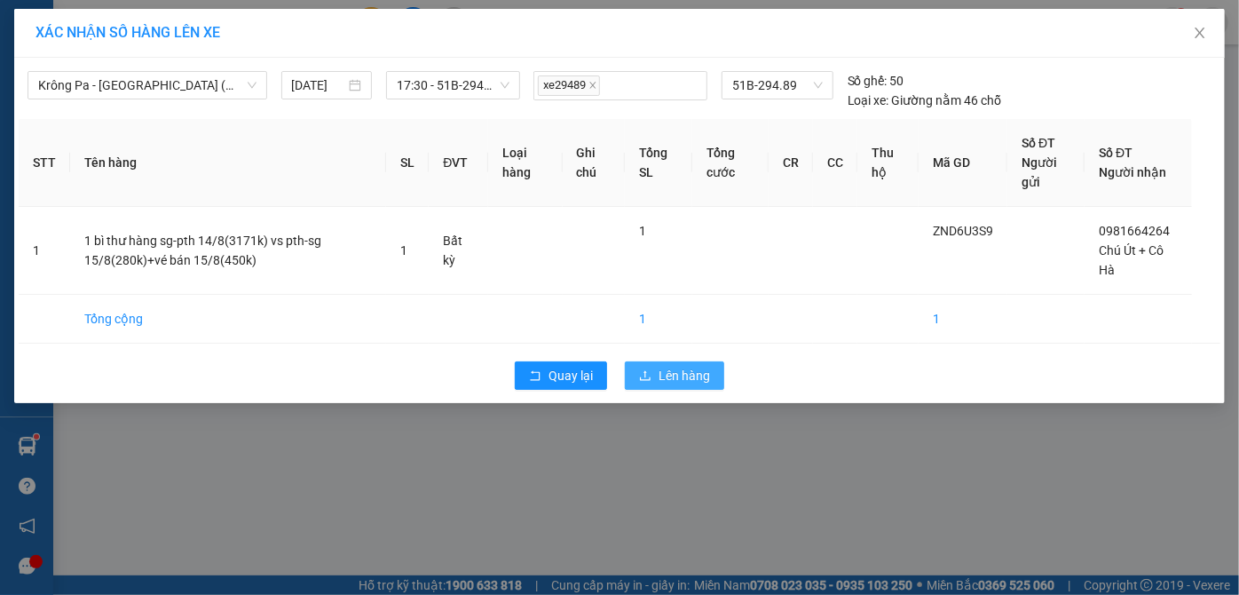
click at [703, 381] on span "Lên hàng" at bounding box center [684, 376] width 51 height 20
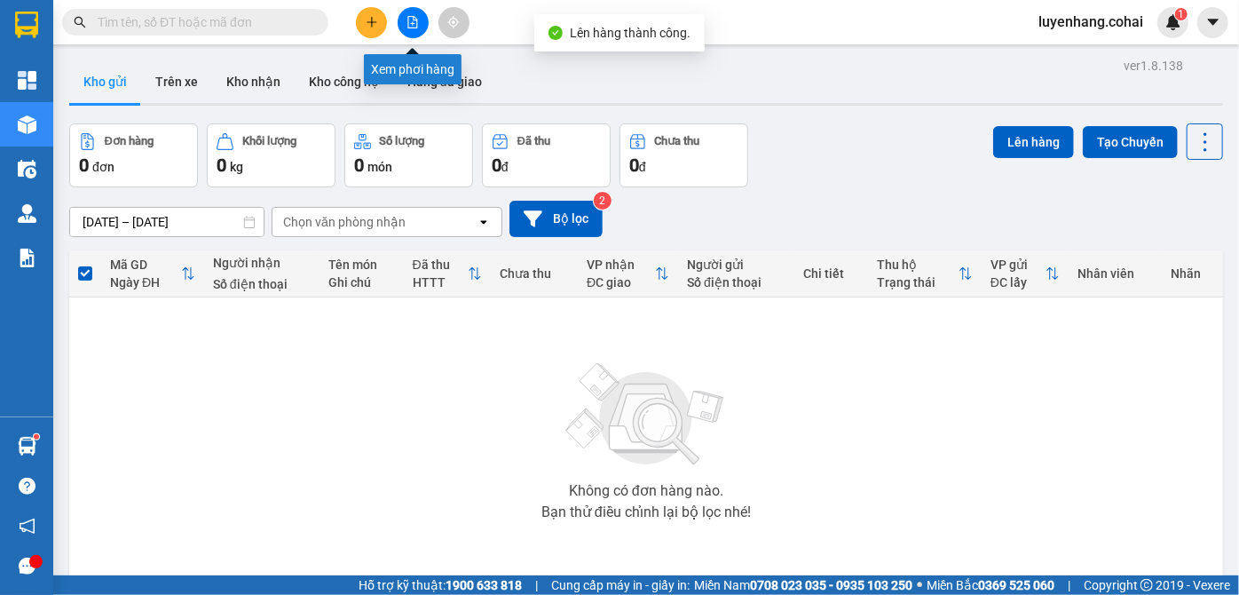
click at [416, 21] on icon "file-add" at bounding box center [413, 22] width 12 height 12
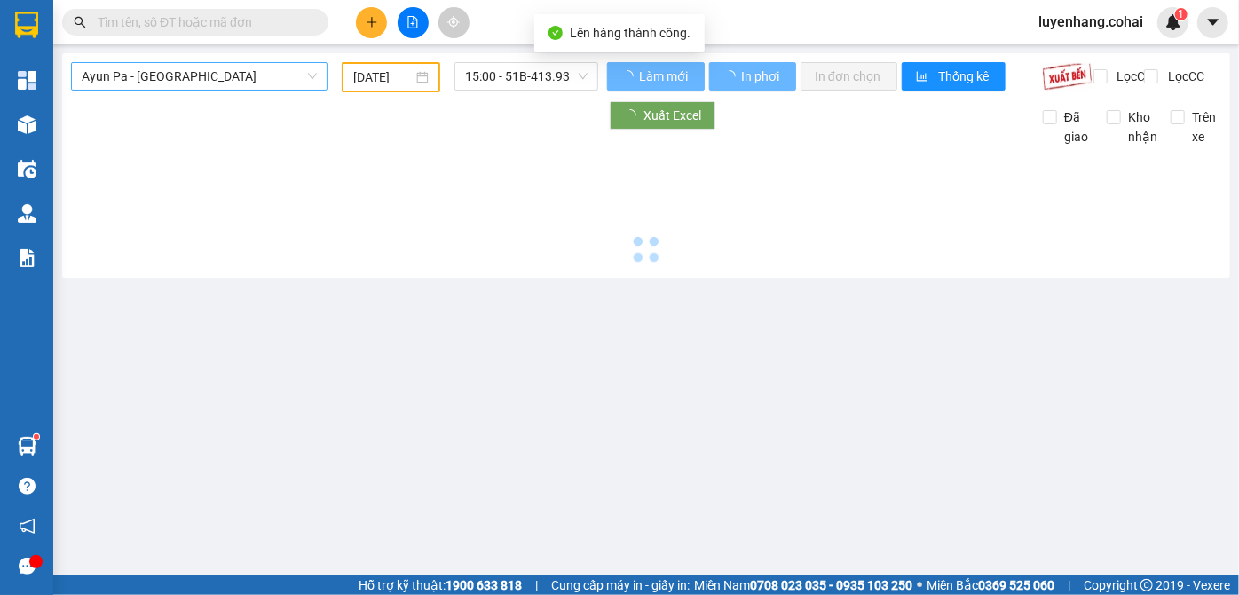
type input "[DATE]"
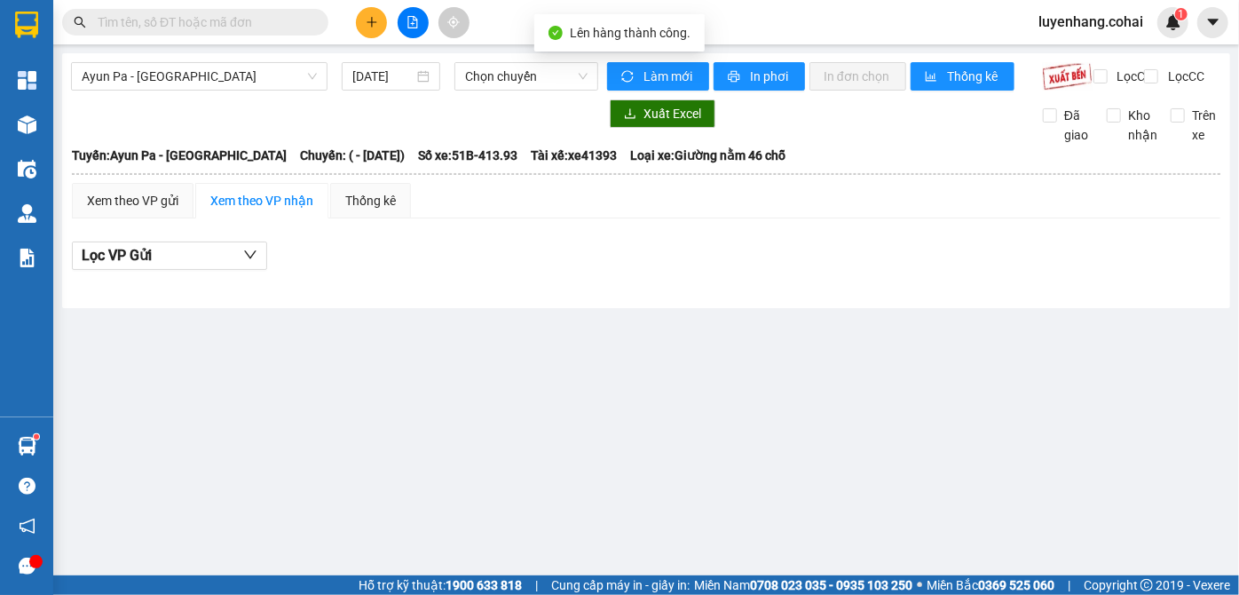
click at [248, 61] on div "Ayun Pa - [GEOGRAPHIC_DATA] [DATE] Chọn chuyến Làm mới In phơi In đơn chọn Thốn…" at bounding box center [646, 180] width 1168 height 255
click at [240, 69] on span "Ayun Pa - [GEOGRAPHIC_DATA]" at bounding box center [199, 76] width 235 height 27
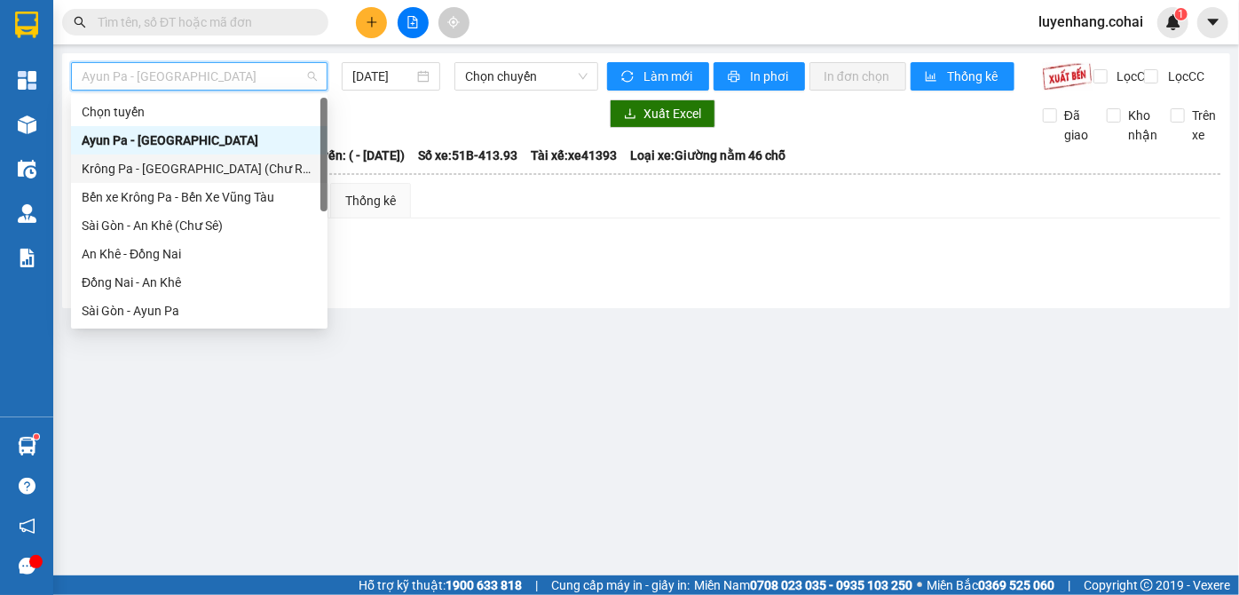
click at [257, 163] on div "Krông Pa - [GEOGRAPHIC_DATA] (Chư RCăm)" at bounding box center [199, 169] width 235 height 20
type input "[DATE]"
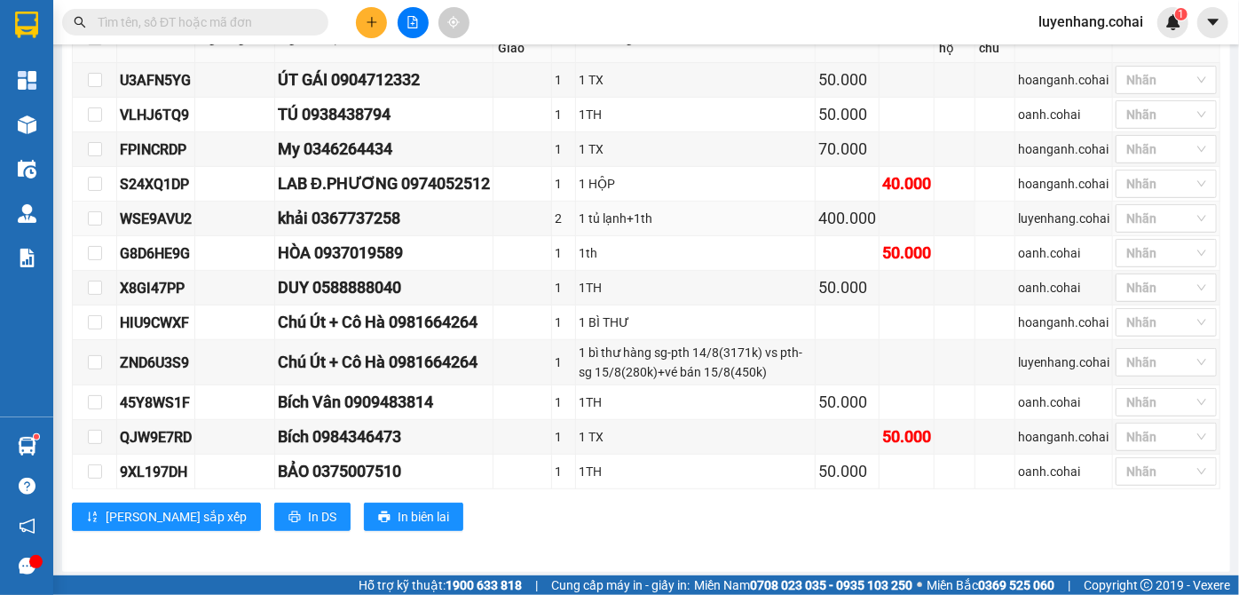
scroll to position [352, 0]
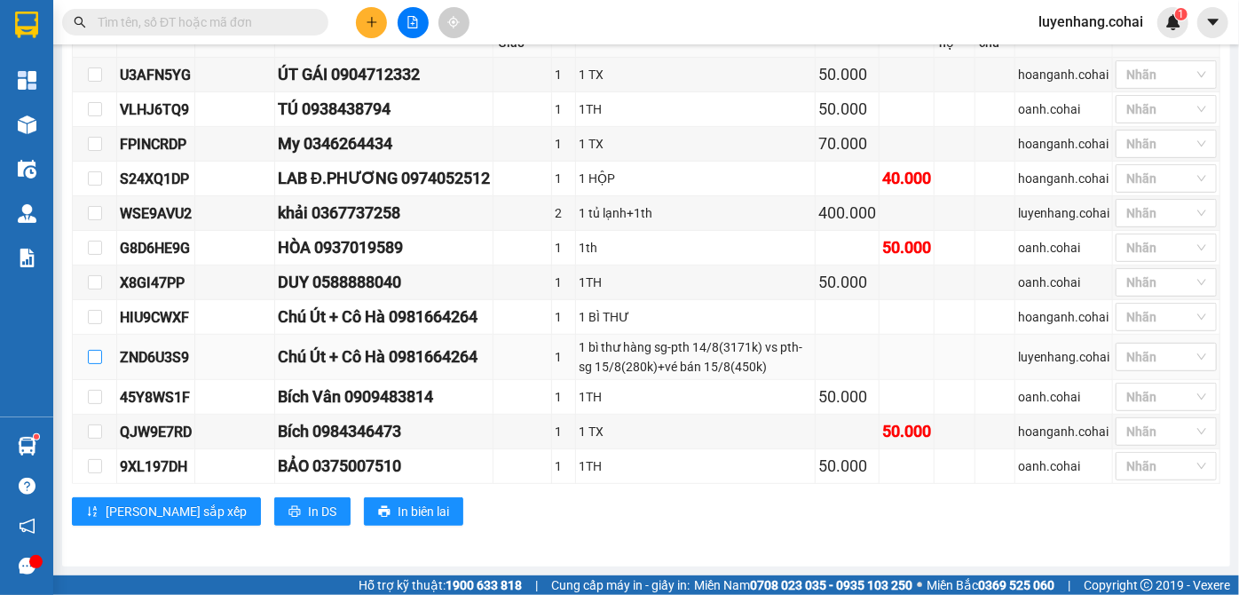
click at [92, 359] on input "checkbox" at bounding box center [95, 357] width 14 height 14
checkbox input "true"
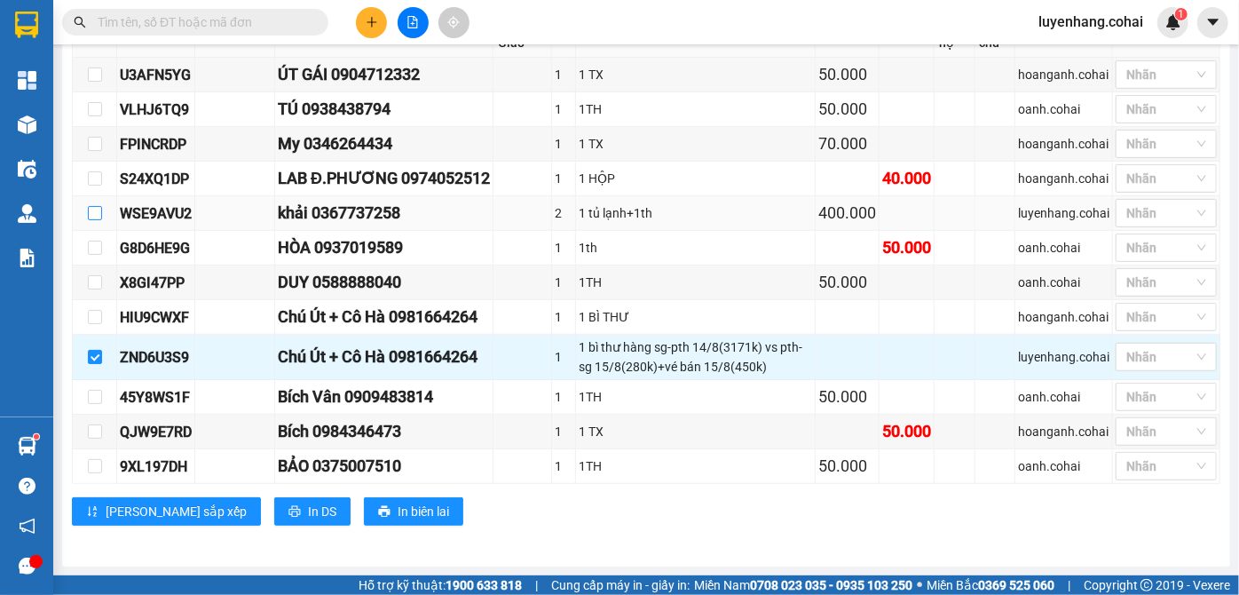
click at [91, 213] on input "checkbox" at bounding box center [95, 213] width 14 height 14
checkbox input "true"
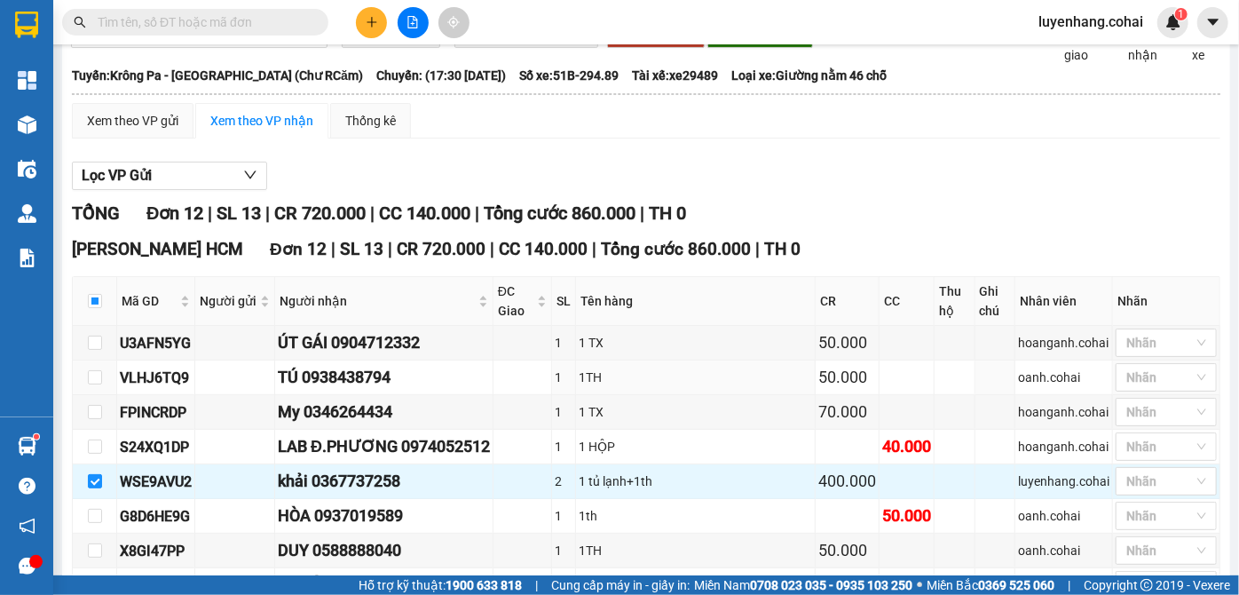
scroll to position [0, 0]
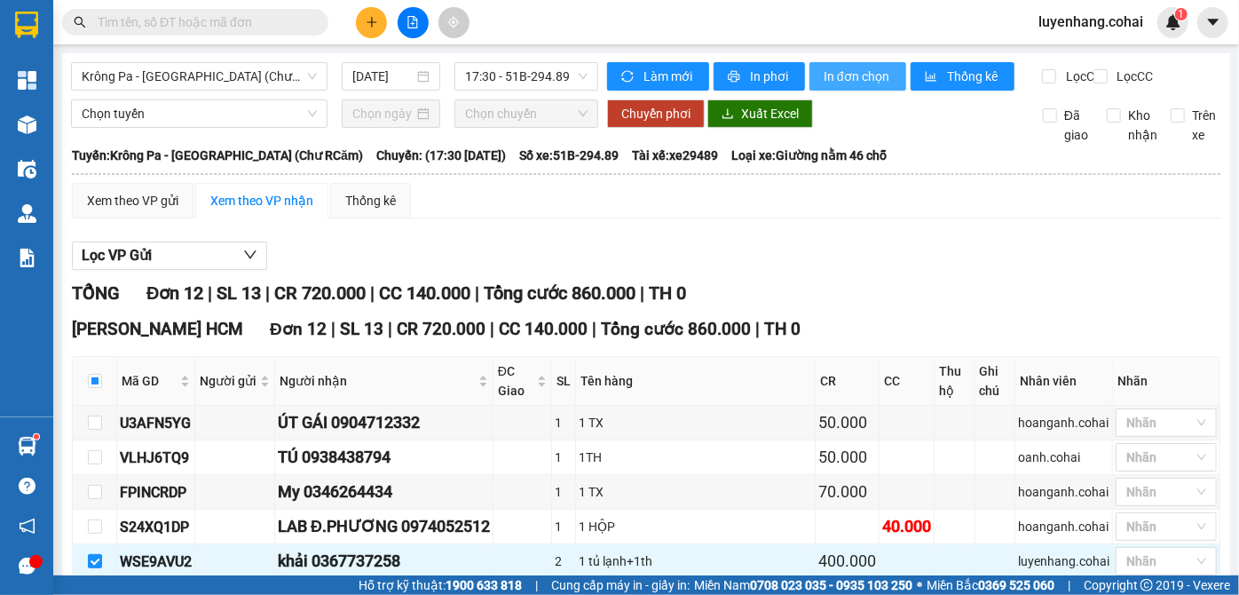
click at [865, 73] on span "In đơn chọn" at bounding box center [858, 77] width 68 height 20
